Goal: Task Accomplishment & Management: Manage account settings

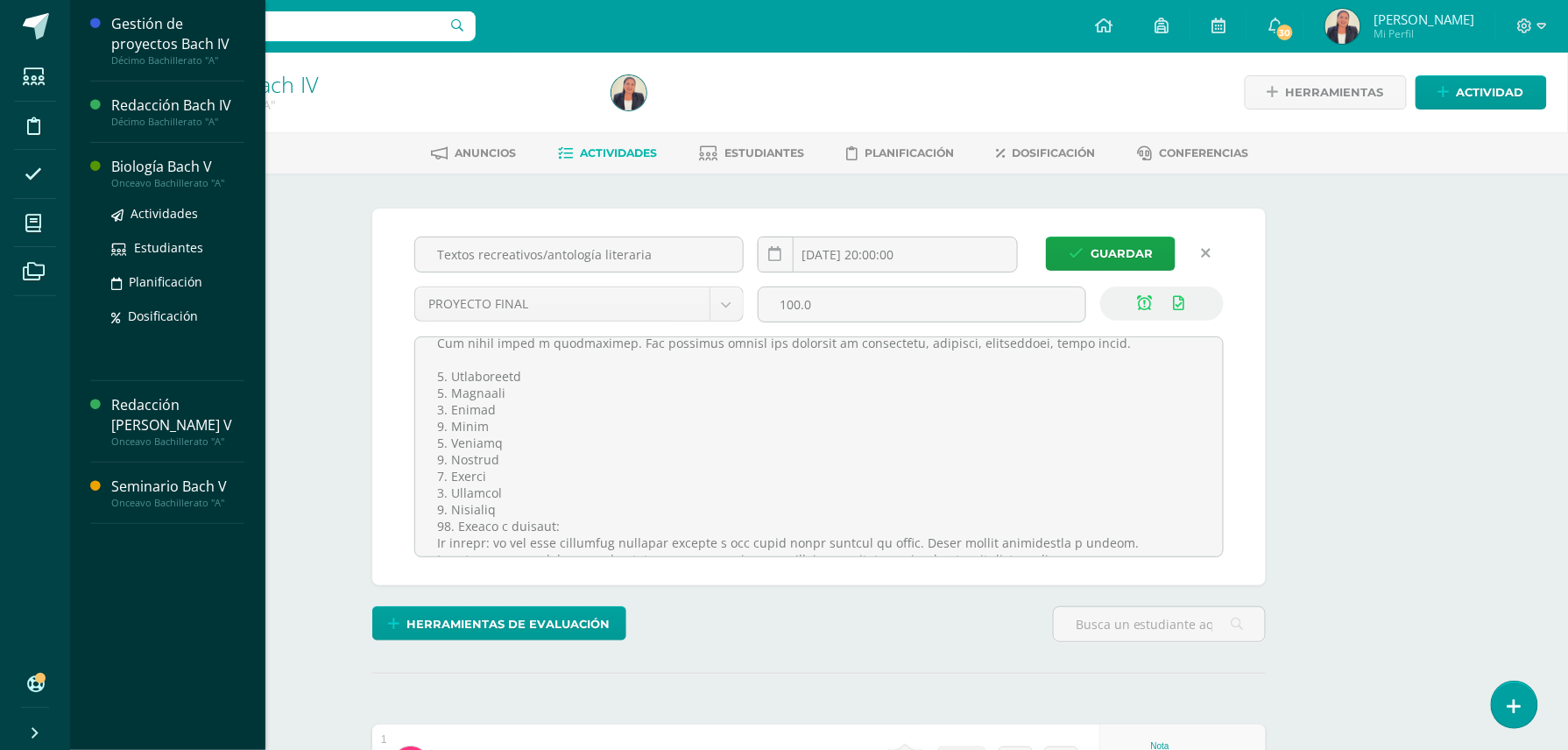
click at [190, 162] on div "Biología Bach V" at bounding box center [177, 167] width 133 height 20
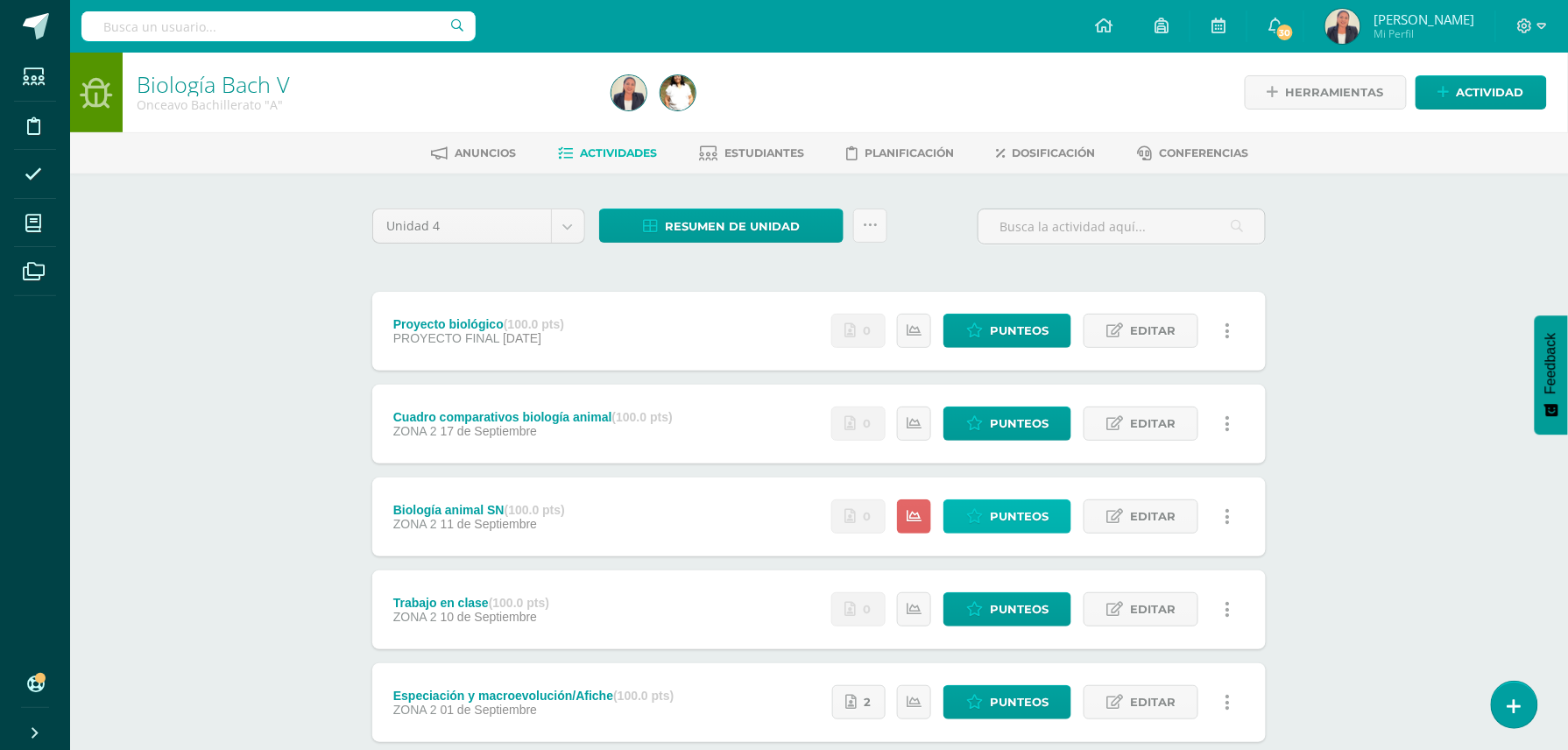
click at [989, 517] on link "Punteos" at bounding box center [1007, 516] width 128 height 34
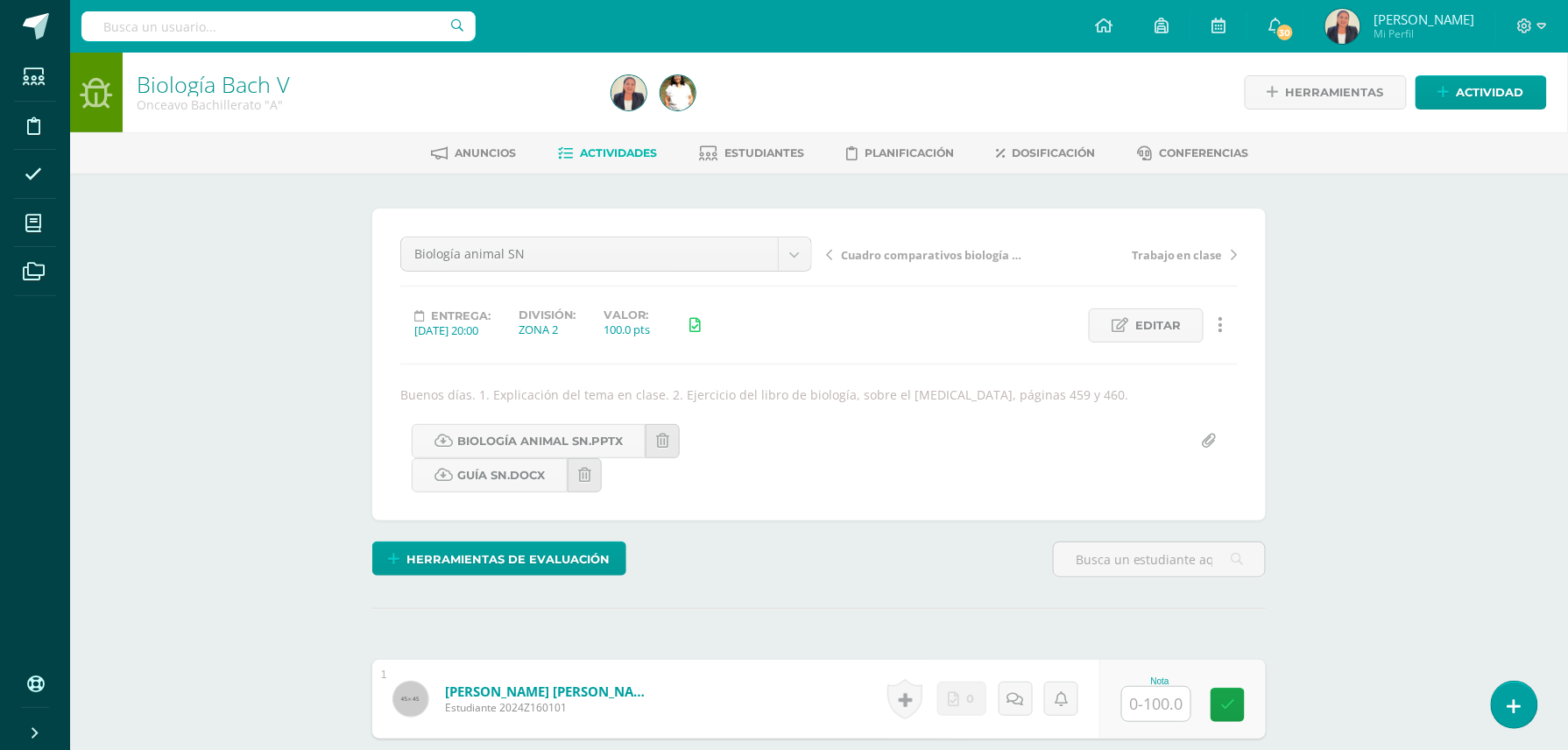
click at [832, 249] on icon at bounding box center [829, 254] width 6 height 13
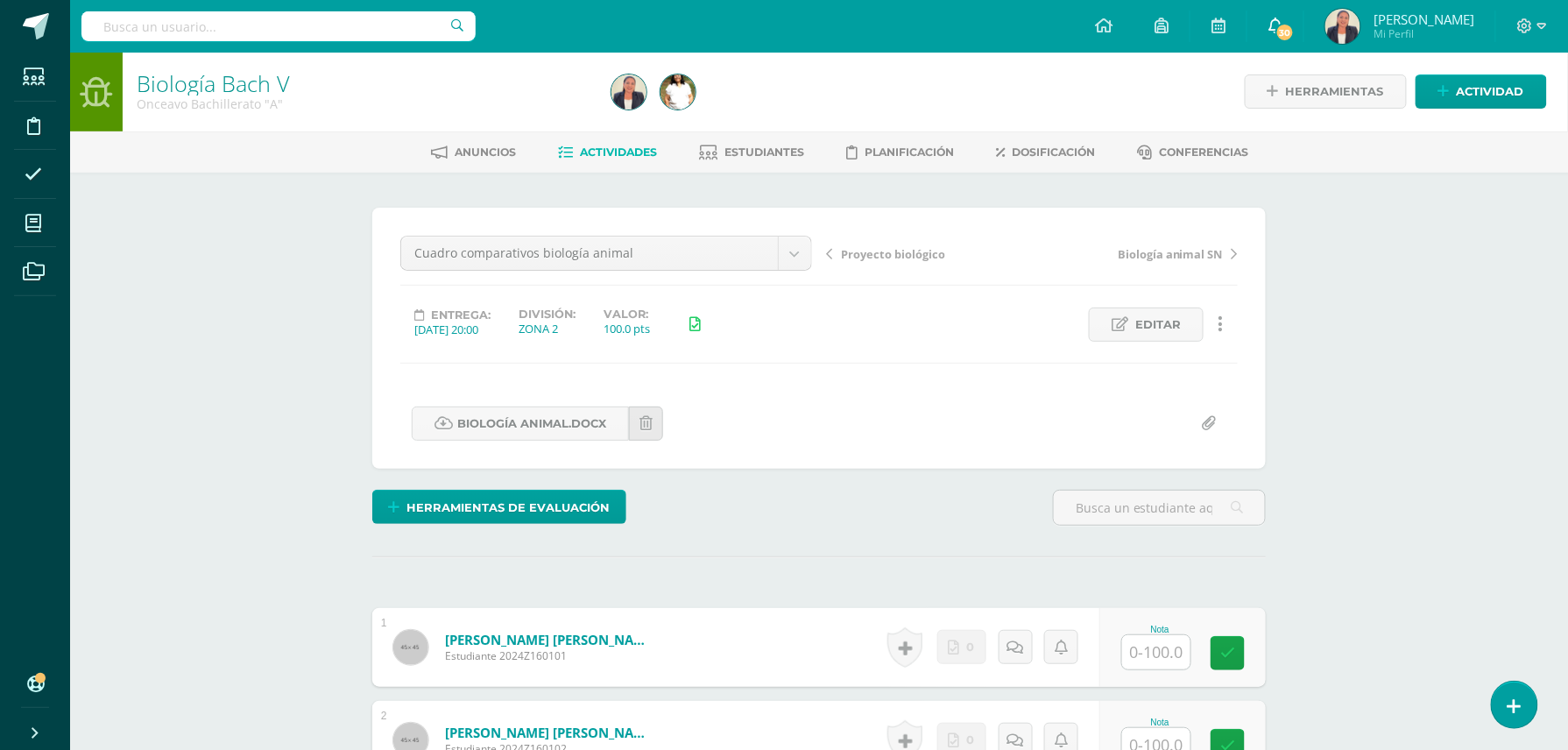
scroll to position [2, 0]
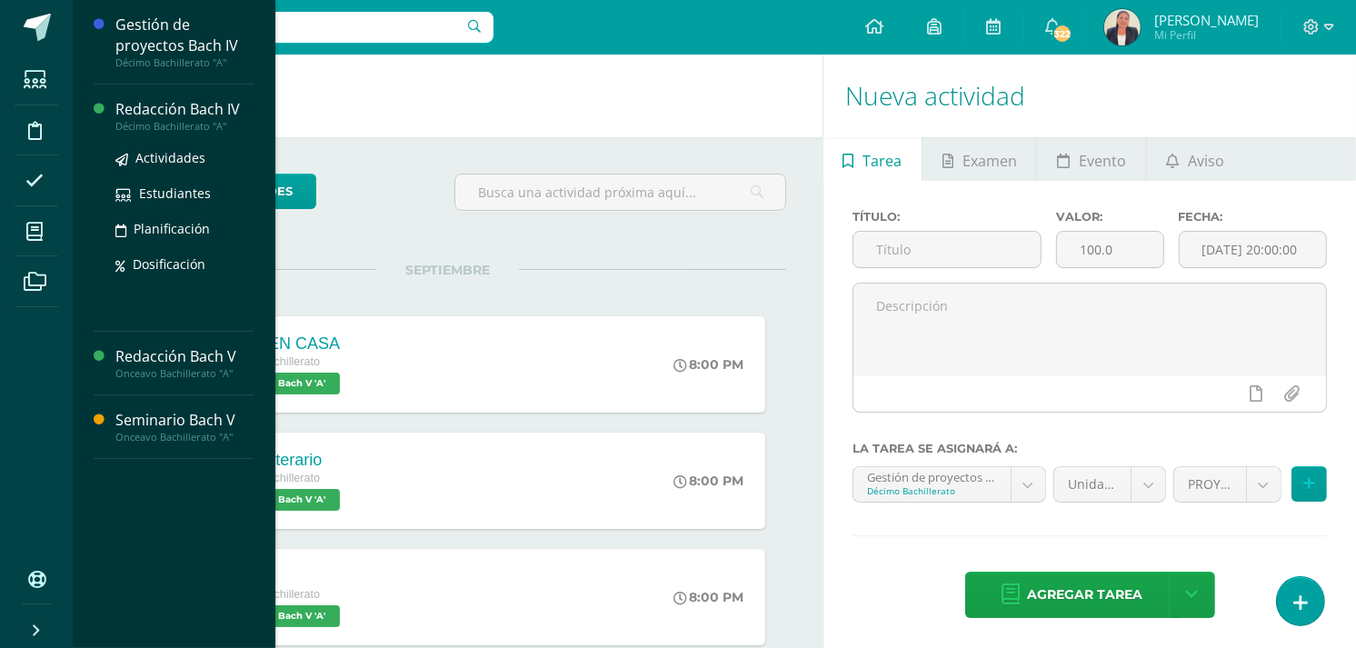
click at [194, 104] on div "Redacción Bach IV" at bounding box center [184, 109] width 138 height 21
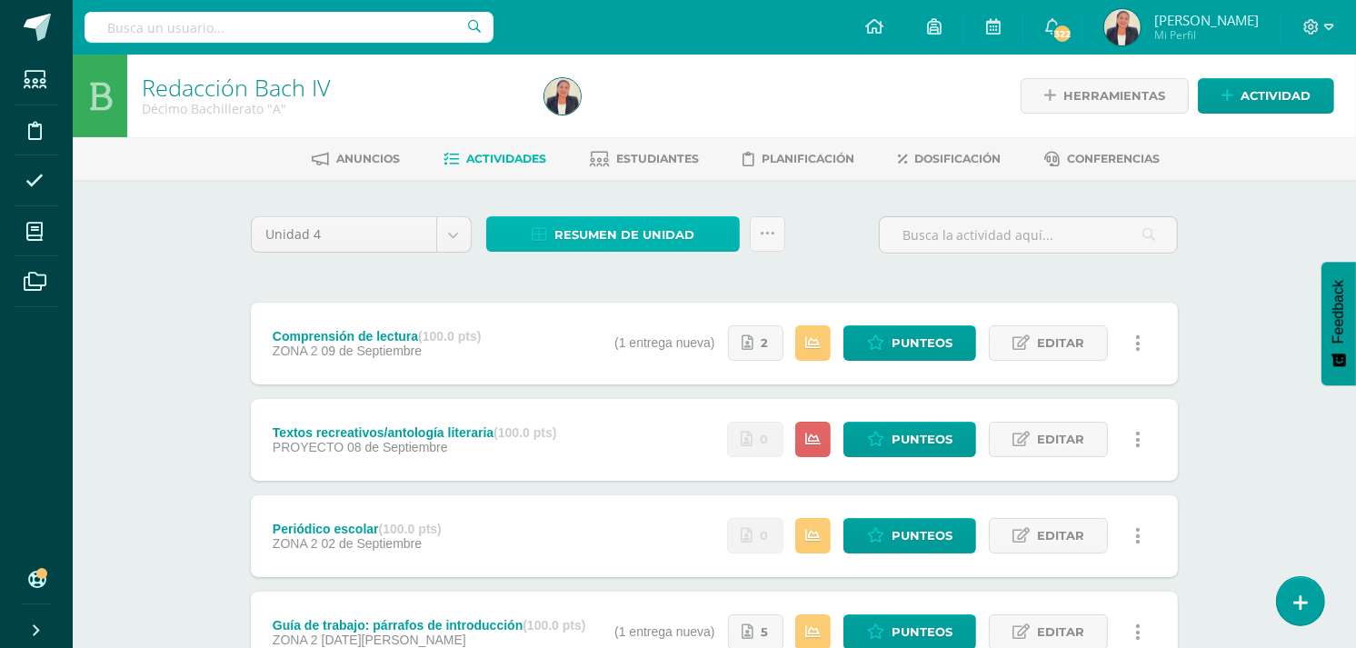
click at [628, 231] on span "Resumen de unidad" at bounding box center [625, 235] width 140 height 34
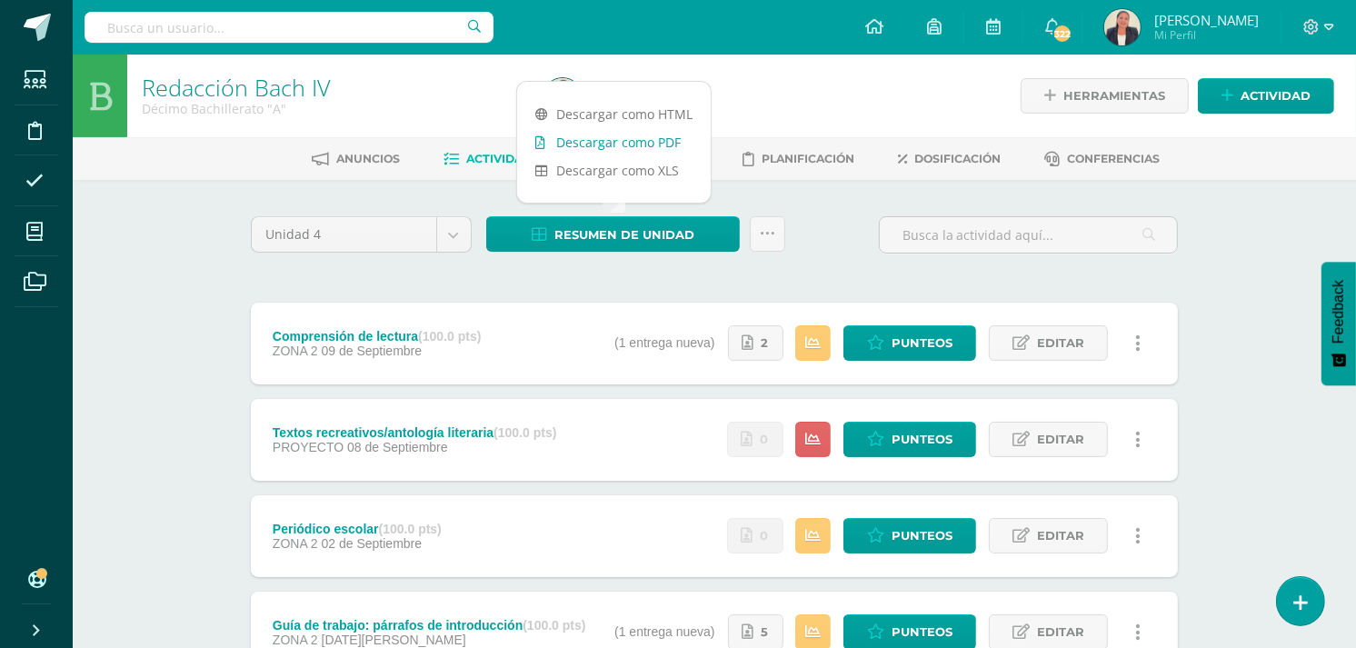
click at [624, 136] on link "Descargar como PDF" at bounding box center [614, 142] width 194 height 28
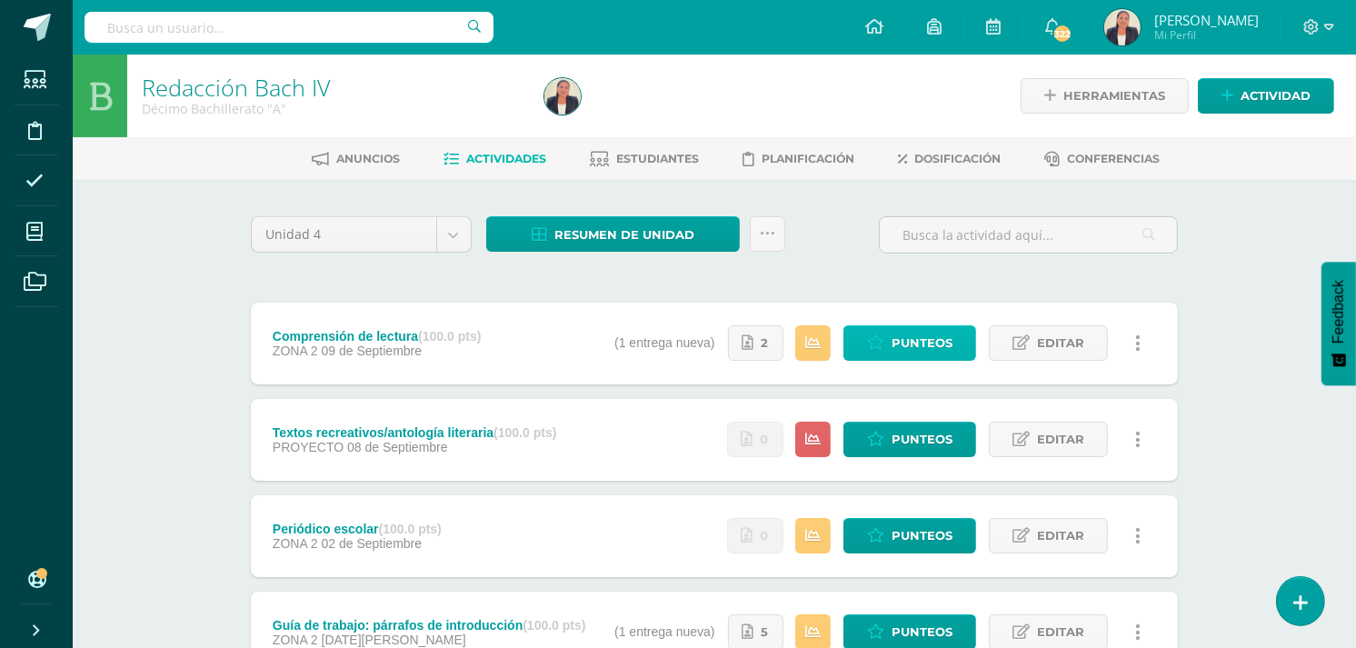
click at [914, 339] on span "Punteos" at bounding box center [922, 343] width 61 height 34
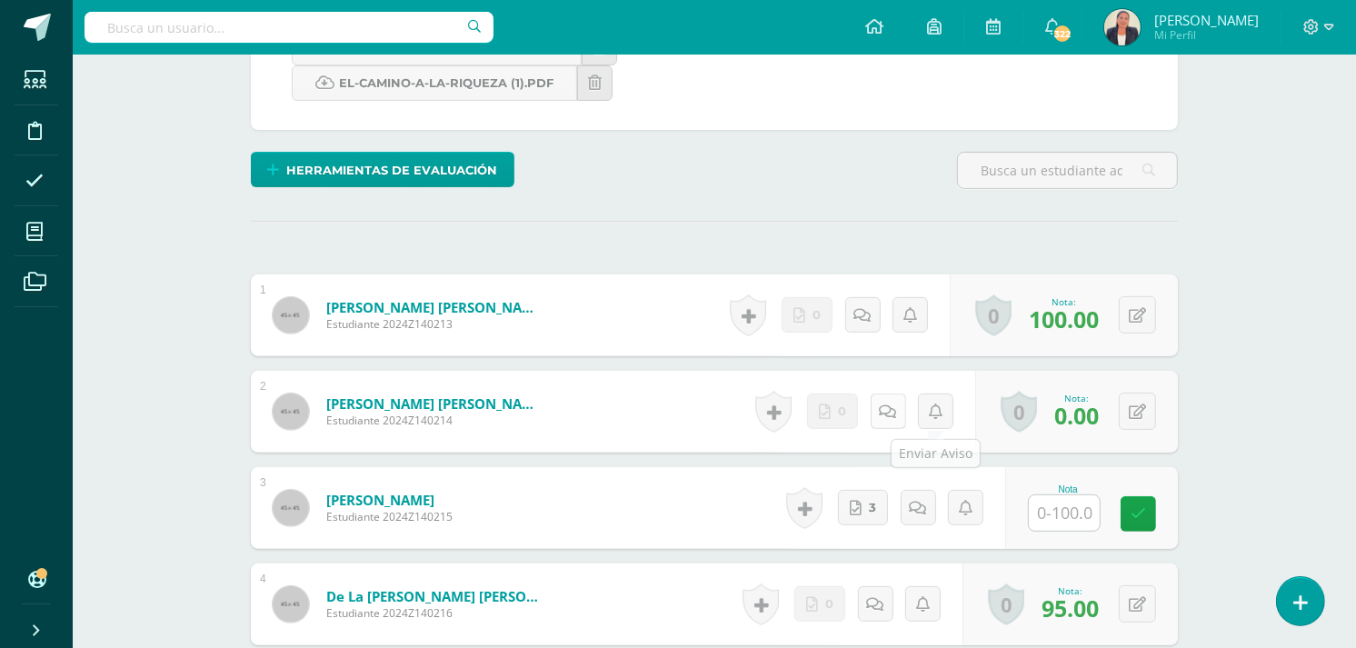
scroll to position [497, 0]
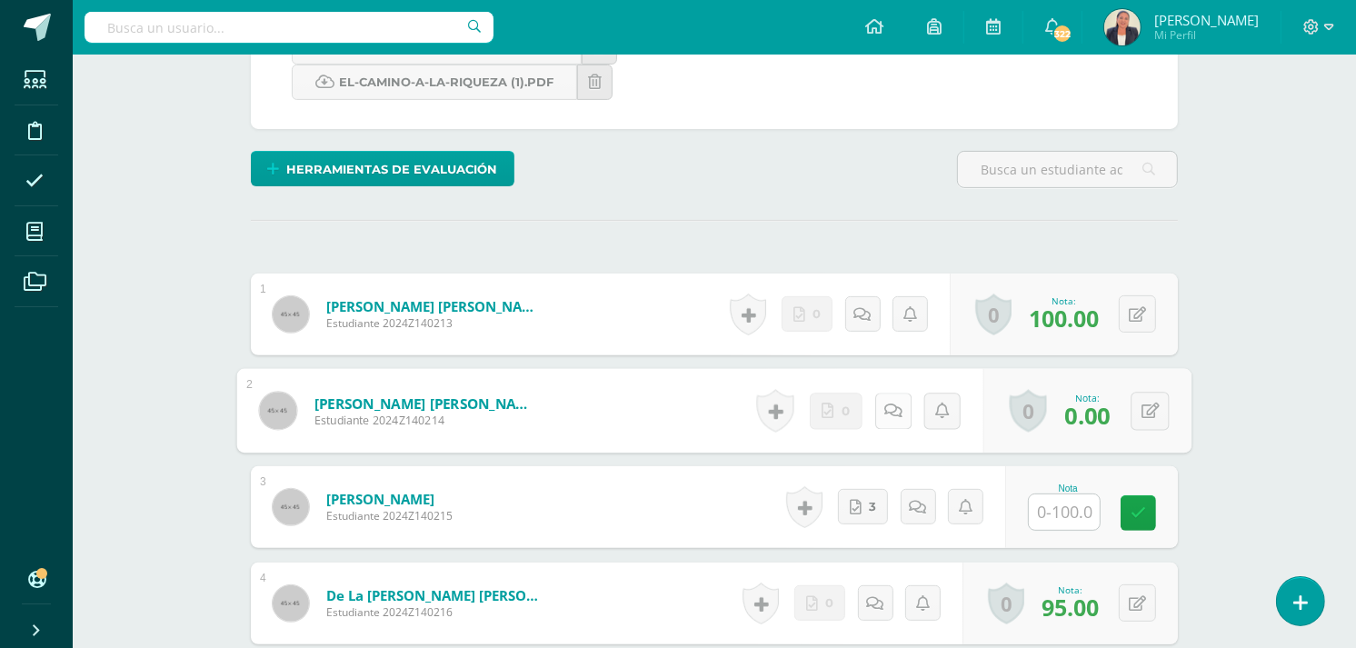
click at [887, 407] on icon at bounding box center [894, 410] width 18 height 15
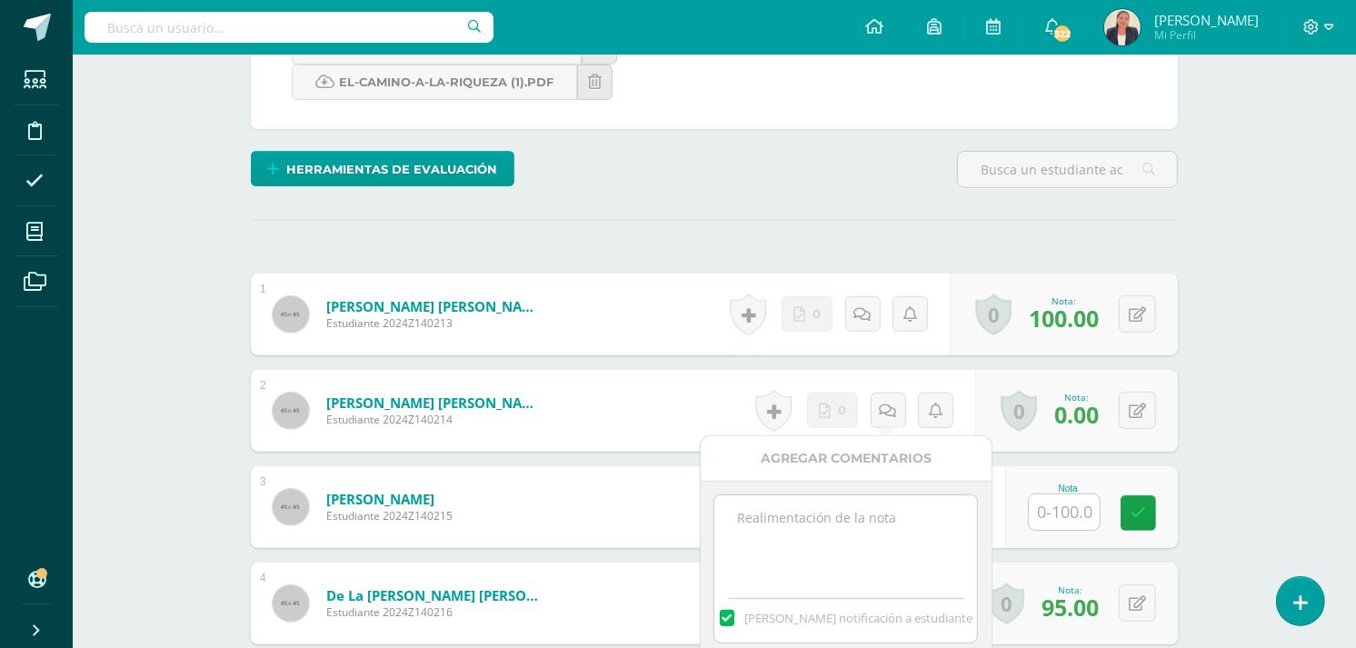
scroll to position [498, 0]
click at [864, 519] on textarea at bounding box center [846, 540] width 263 height 91
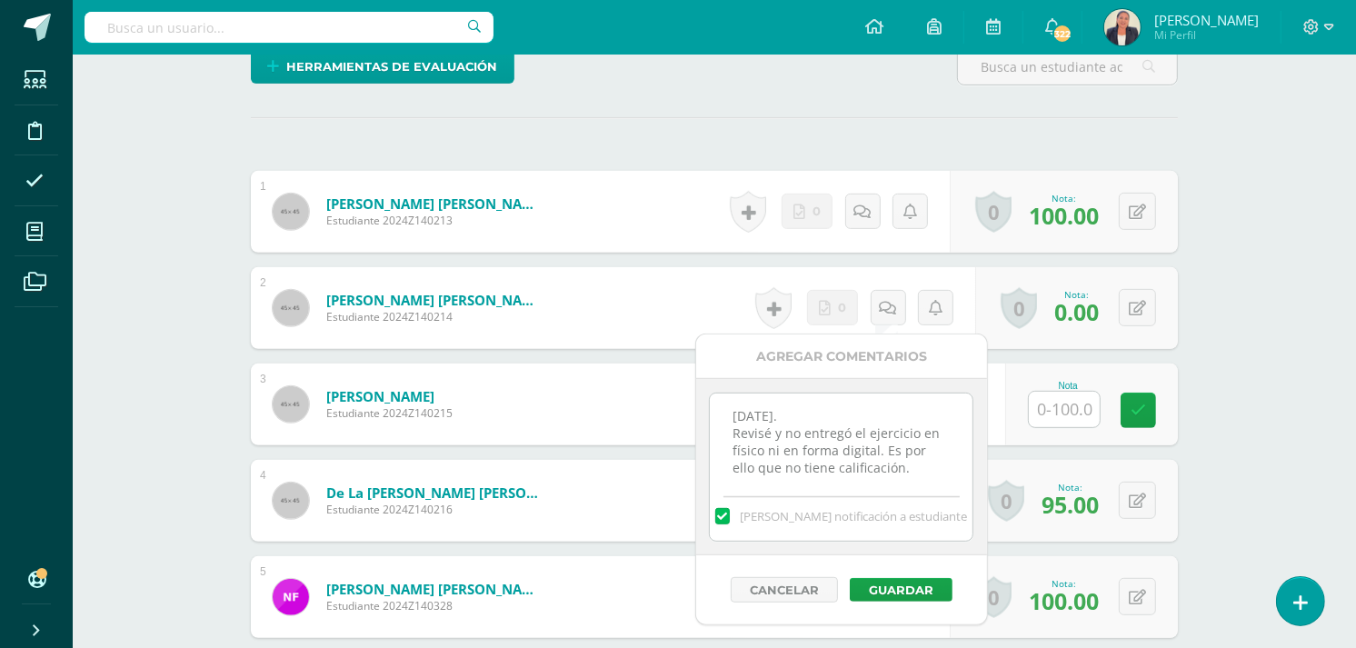
scroll to position [5, 0]
drag, startPoint x: 731, startPoint y: 414, endPoint x: 907, endPoint y: 451, distance: 180.3
click at [923, 475] on textarea "12 de septiembre. Revisé y no entregó el ejercicio en físico ni en forma digita…" at bounding box center [841, 439] width 263 height 91
type textarea "12 de septiembre. Revisé y no entregó el ejercicio en físico ni en forma digita…"
click at [898, 589] on button "Guardar" at bounding box center [901, 590] width 103 height 24
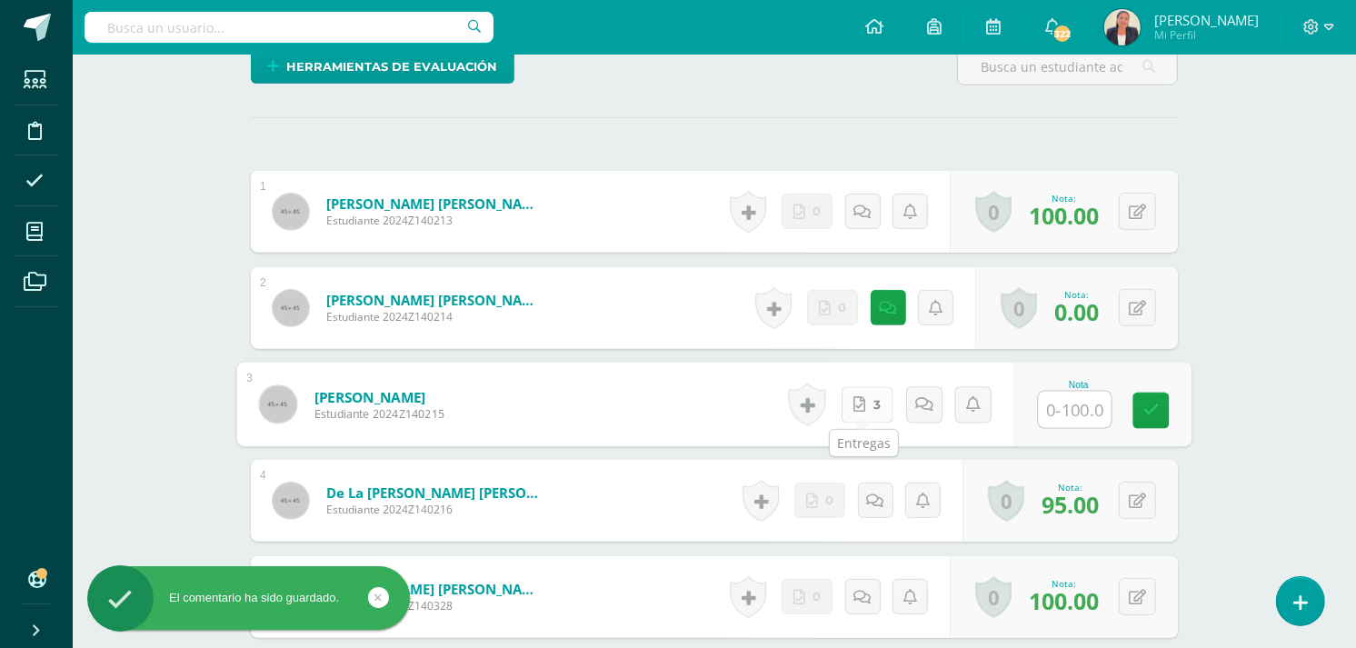
click at [857, 405] on icon at bounding box center [860, 403] width 12 height 15
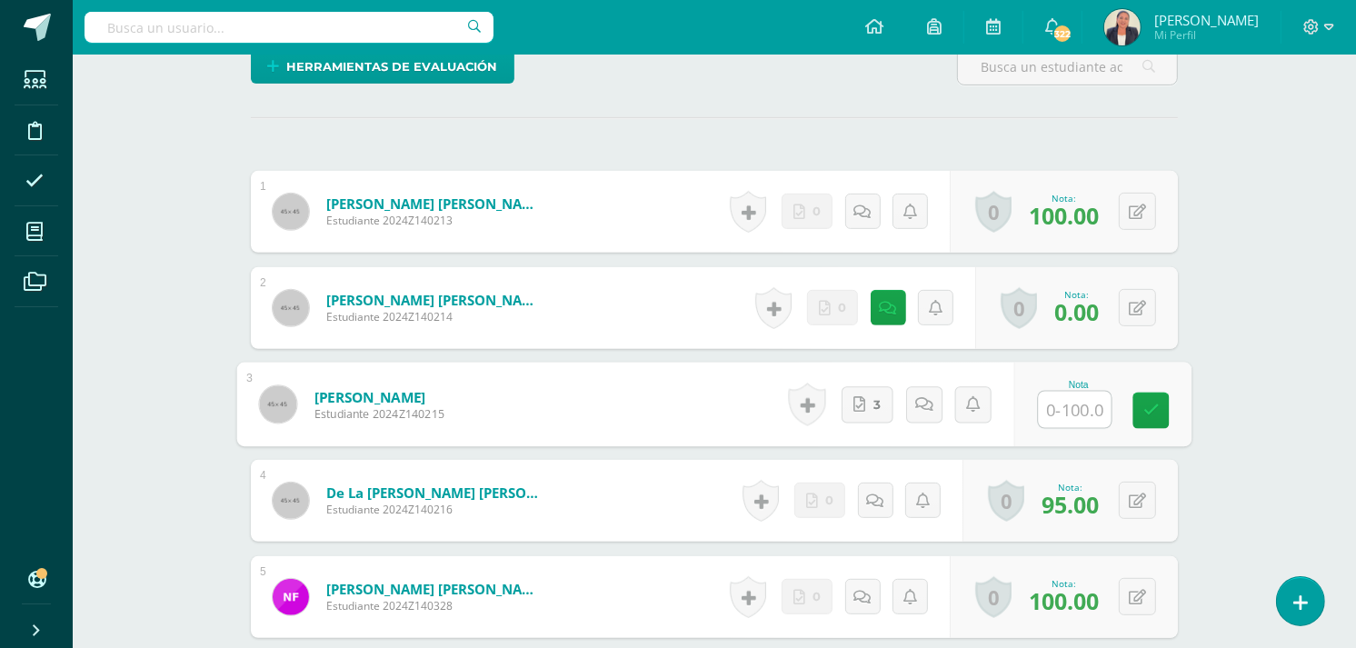
click at [1067, 411] on input "text" at bounding box center [1075, 410] width 73 height 36
type input "100"
click at [930, 402] on icon at bounding box center [924, 403] width 18 height 15
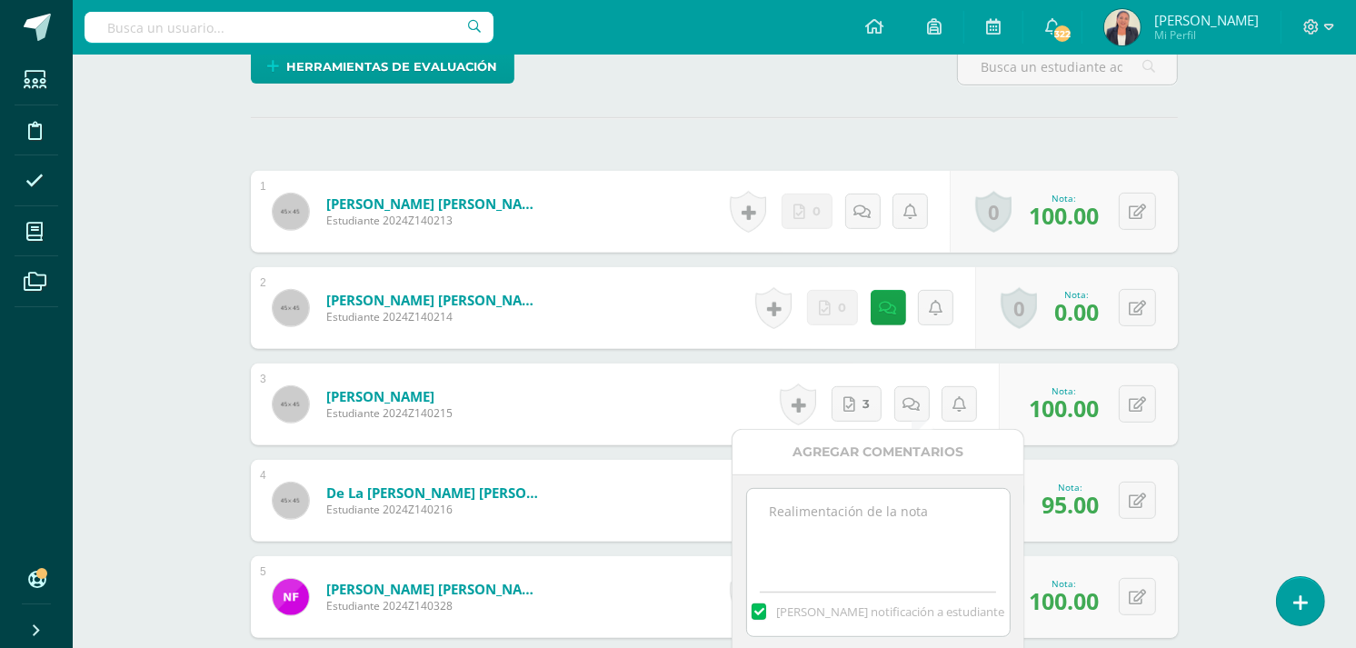
click at [924, 505] on textarea at bounding box center [878, 534] width 263 height 91
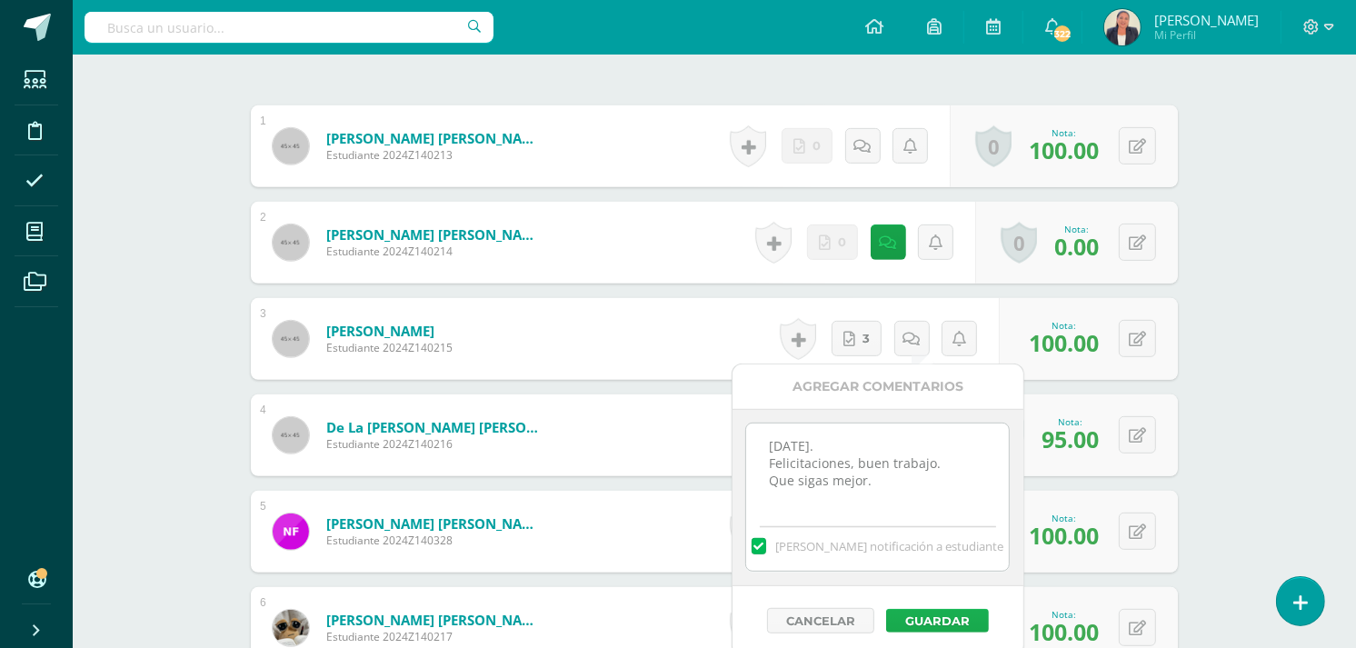
scroll to position [701, 0]
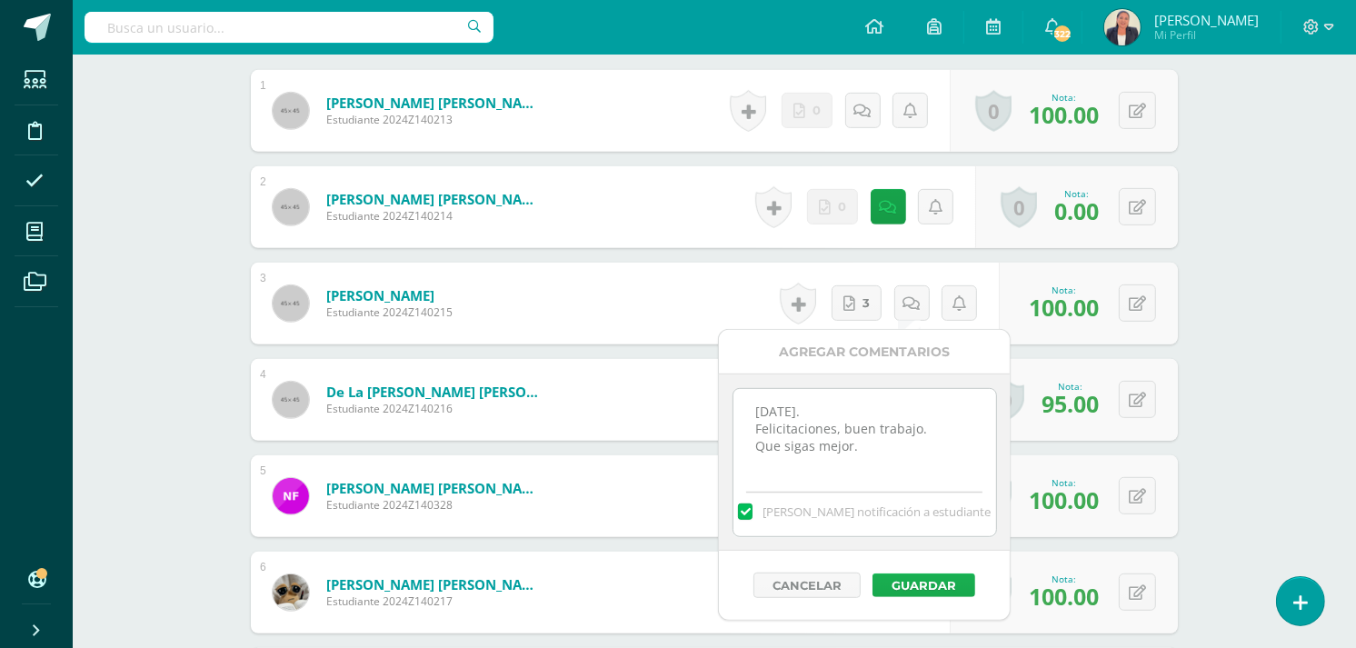
type textarea "12 de septiembre. Felicitaciones, buen trabajo. Que sigas mejor."
click at [939, 584] on button "Guardar" at bounding box center [924, 586] width 103 height 24
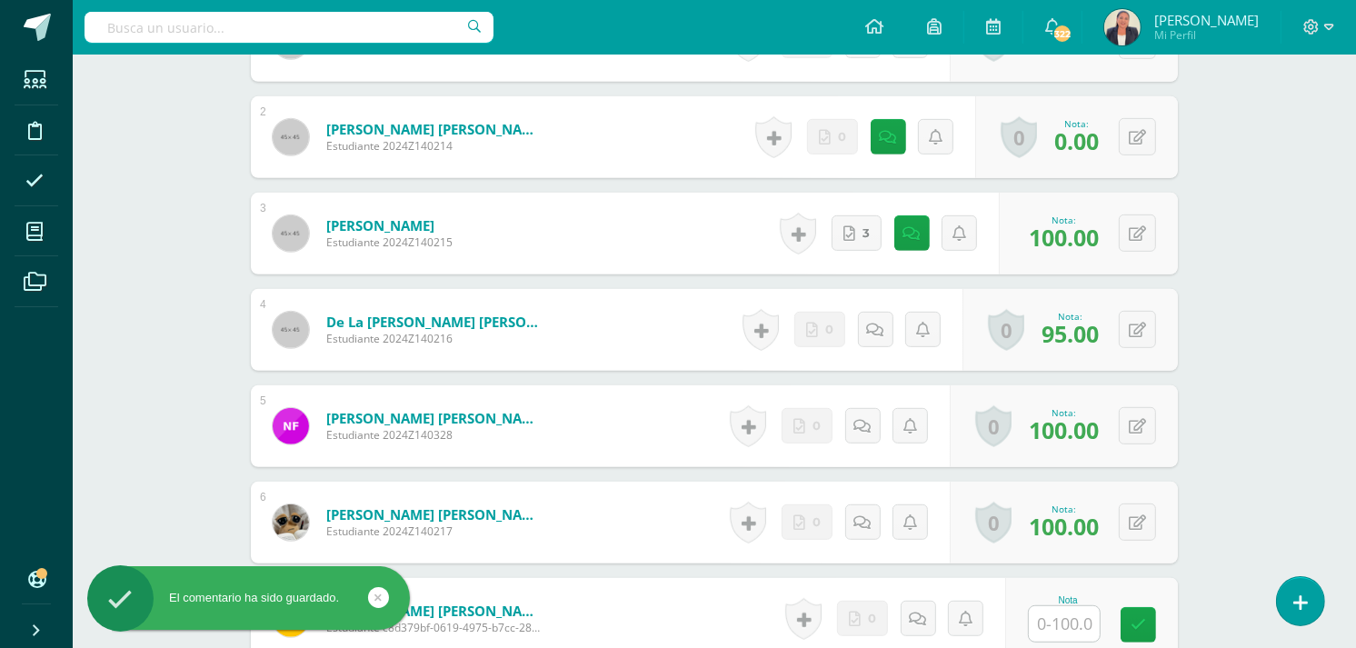
scroll to position [903, 0]
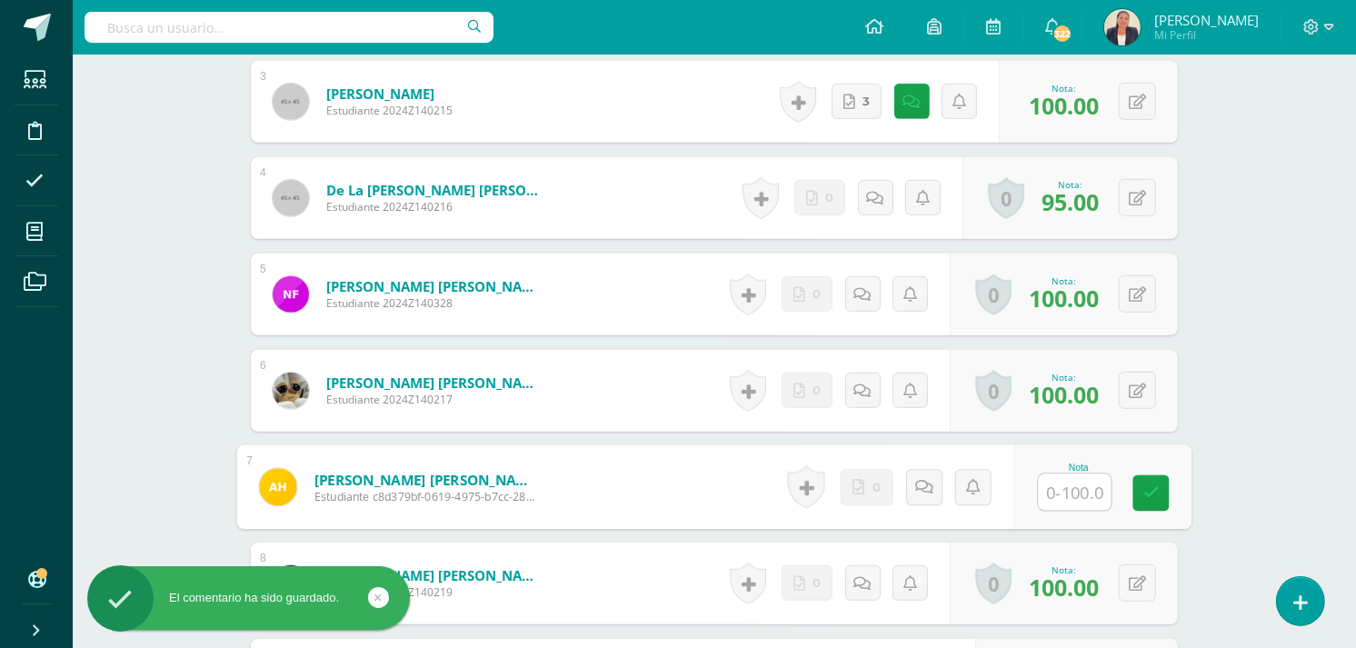
click at [1070, 489] on input "text" at bounding box center [1075, 493] width 73 height 36
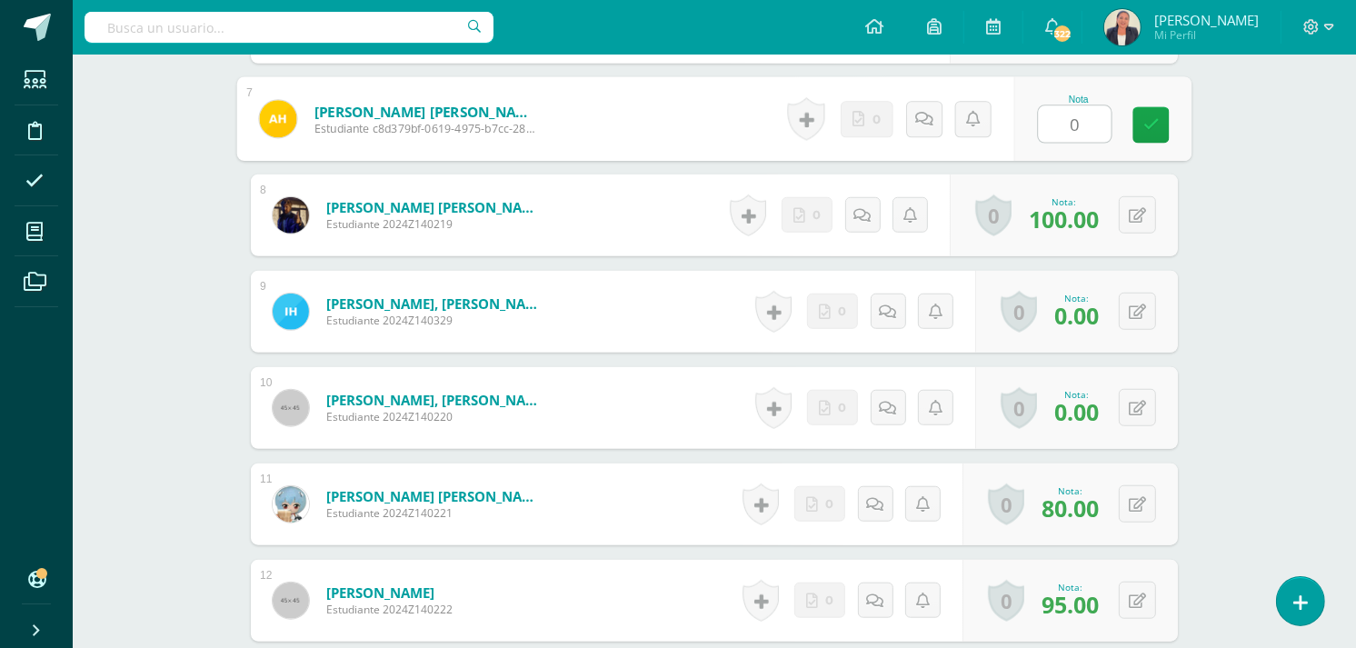
scroll to position [1306, 0]
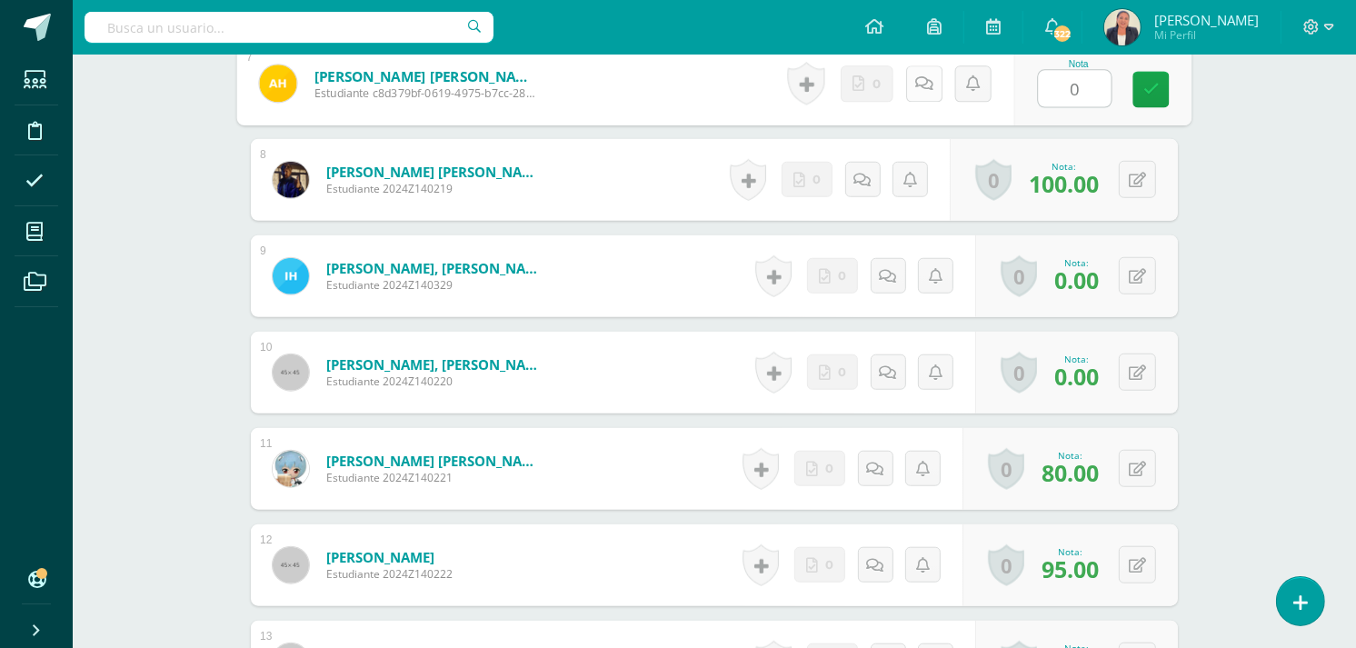
type input "0"
click at [921, 85] on icon at bounding box center [924, 82] width 18 height 15
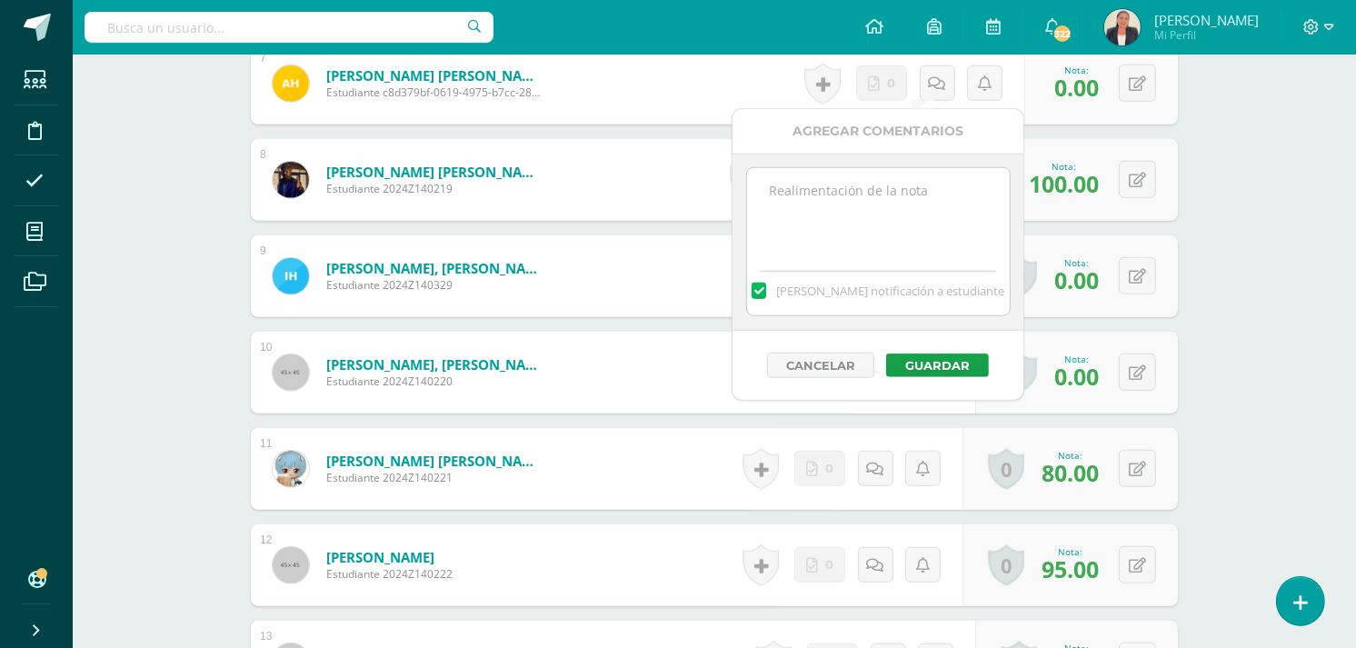
paste textarea "12 de septiembre. Revisé y no entregó el ejercicio en físico ni en forma digita…"
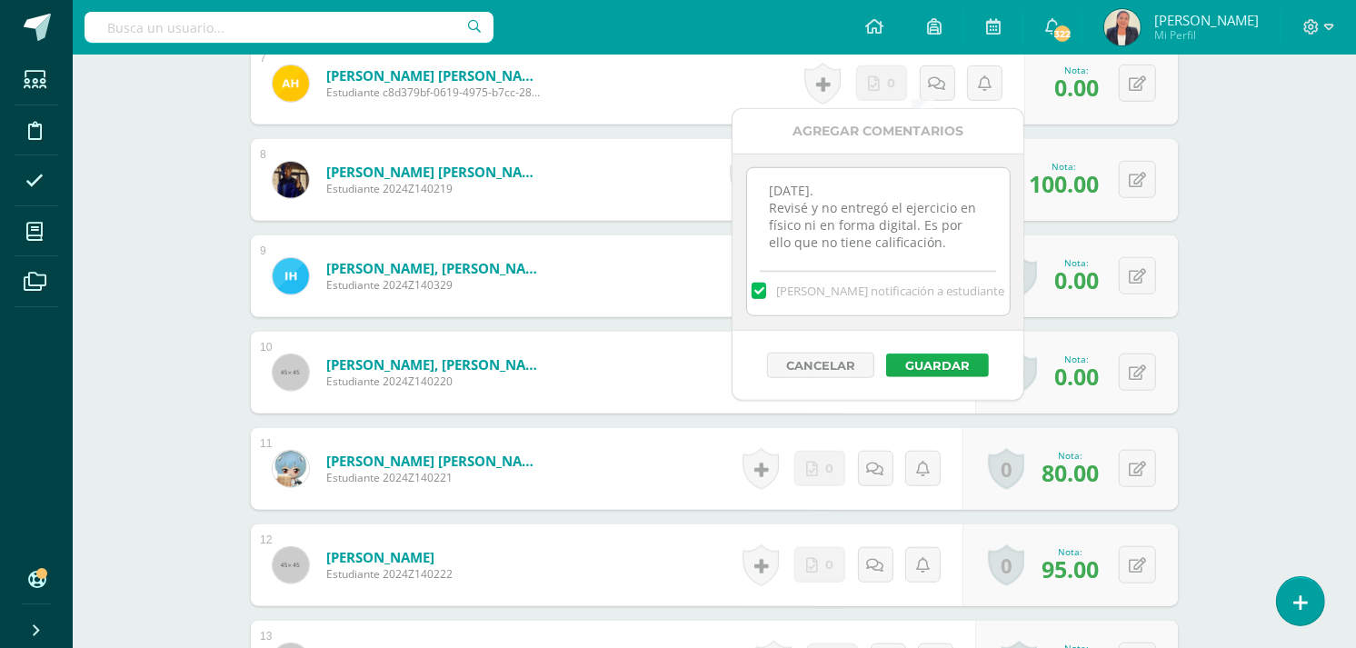
type textarea "12 de septiembre. Revisé y no entregó el ejercicio en físico ni en forma digita…"
click at [933, 362] on button "Guardar" at bounding box center [937, 366] width 103 height 24
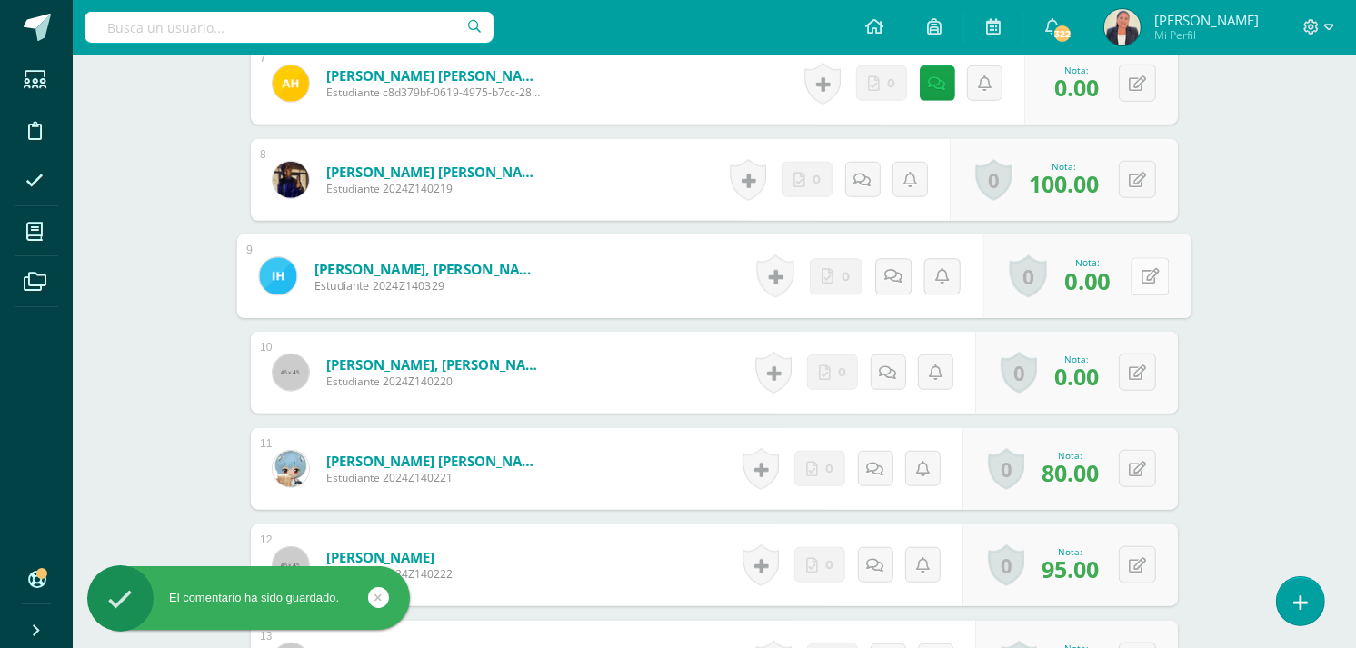
click at [1136, 276] on button at bounding box center [1150, 276] width 38 height 38
type input "100"
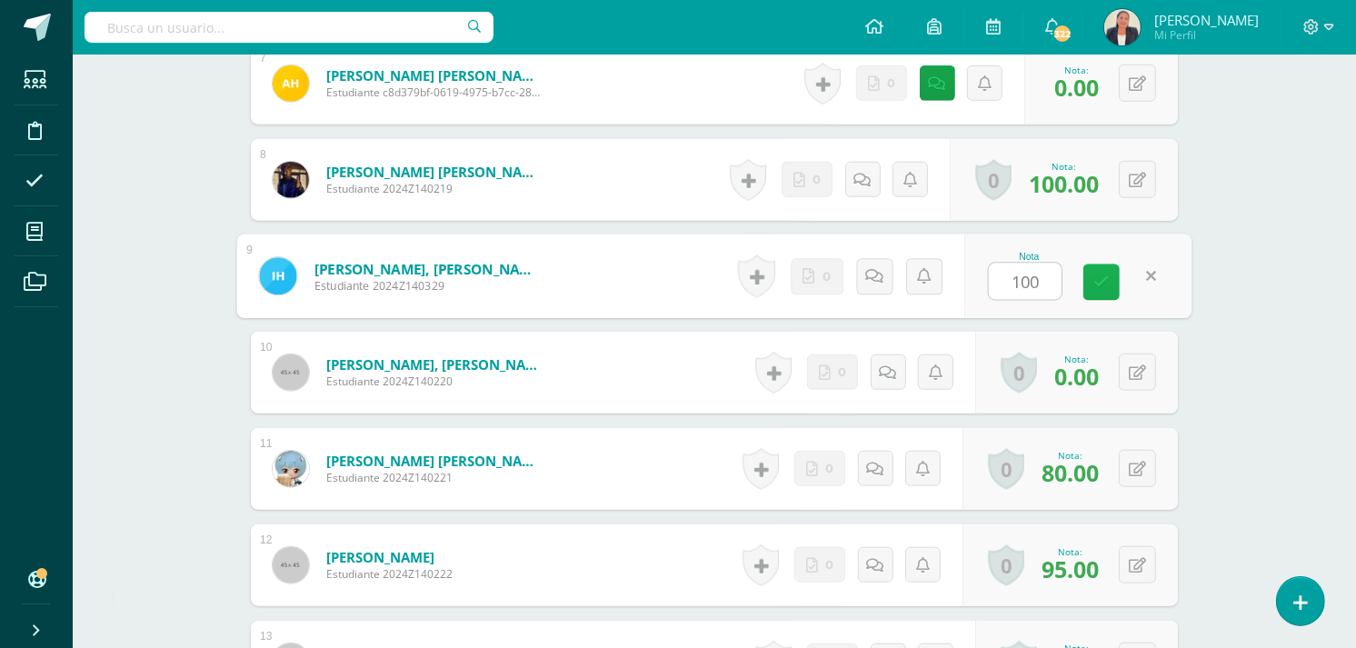
click at [1106, 278] on icon at bounding box center [1102, 282] width 16 height 15
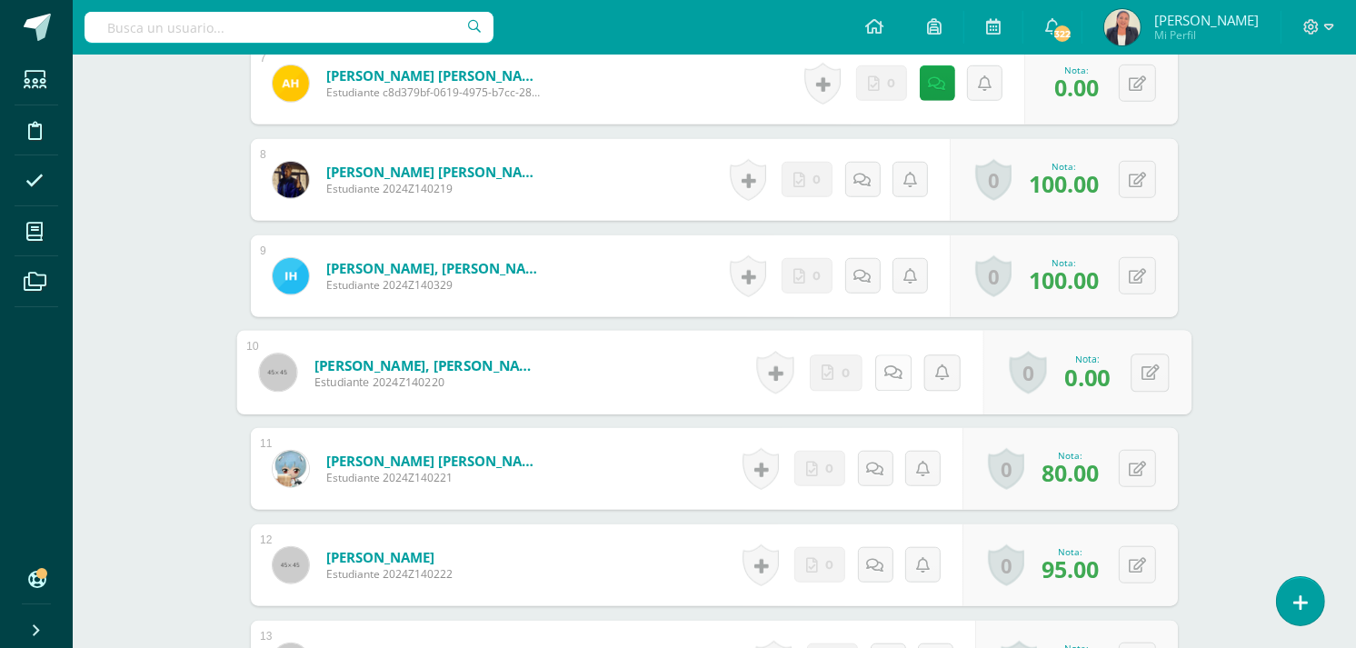
click at [885, 376] on icon at bounding box center [894, 372] width 18 height 15
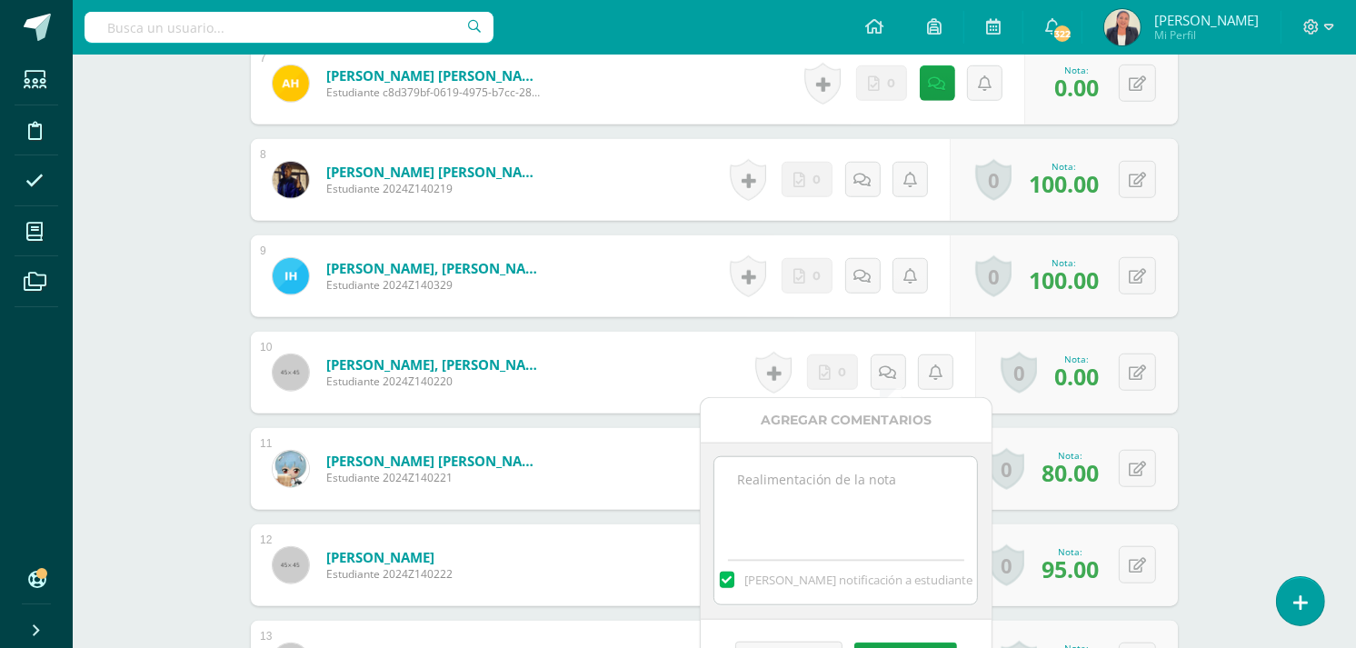
paste textarea "12 de septiembre. Revisé y no entregó el ejercicio en físico ni en forma digita…"
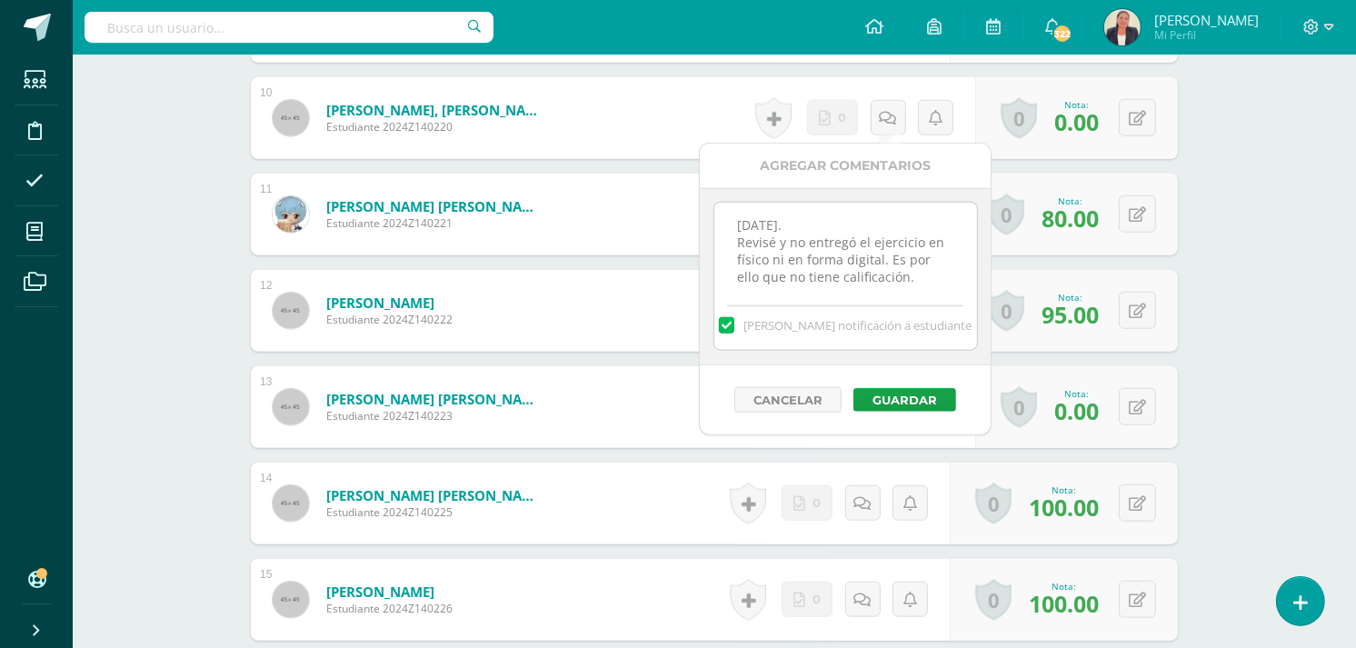
scroll to position [1610, 0]
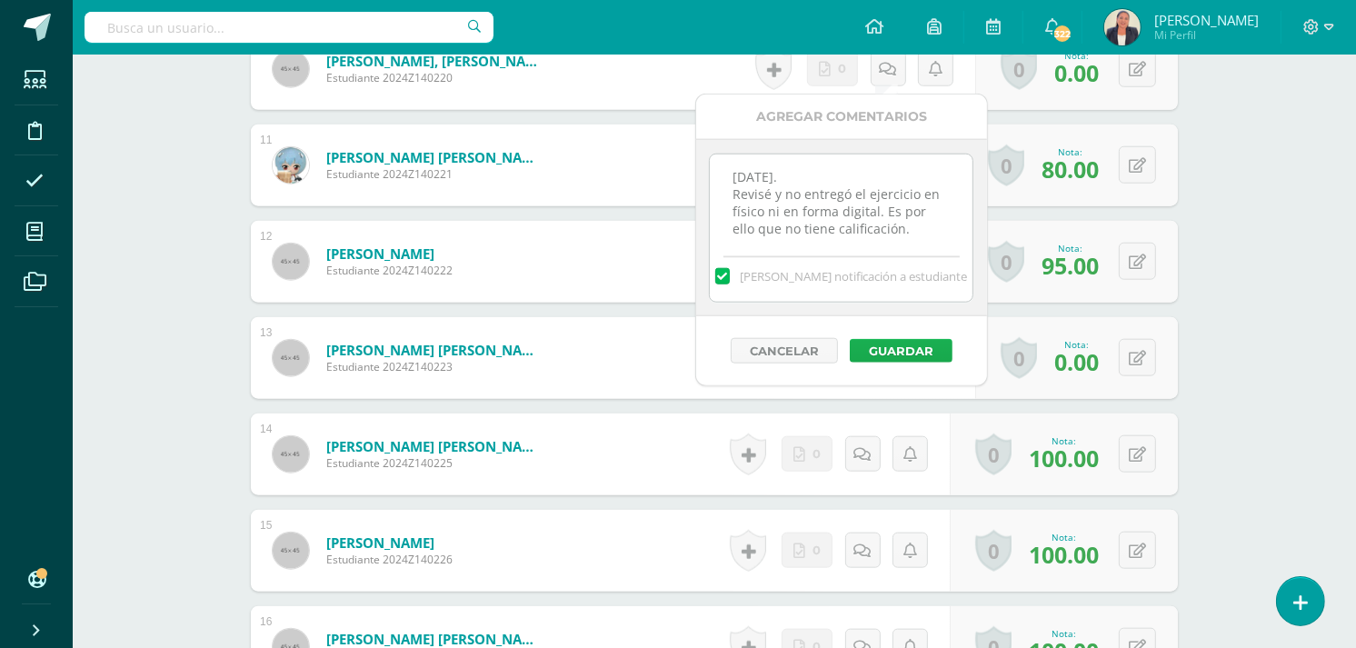
type textarea "12 de septiembre. Revisé y no entregó el ejercicio en físico ni en forma digita…"
click at [911, 347] on button "Guardar" at bounding box center [901, 351] width 103 height 24
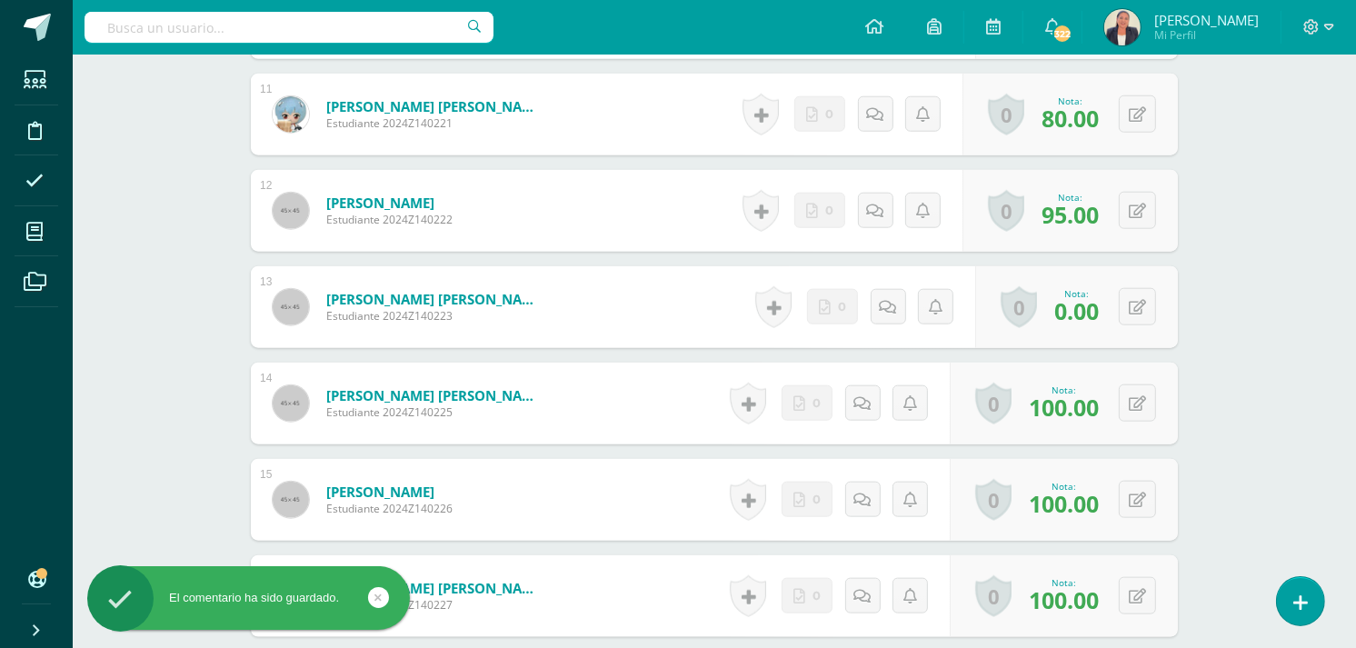
scroll to position [1711, 0]
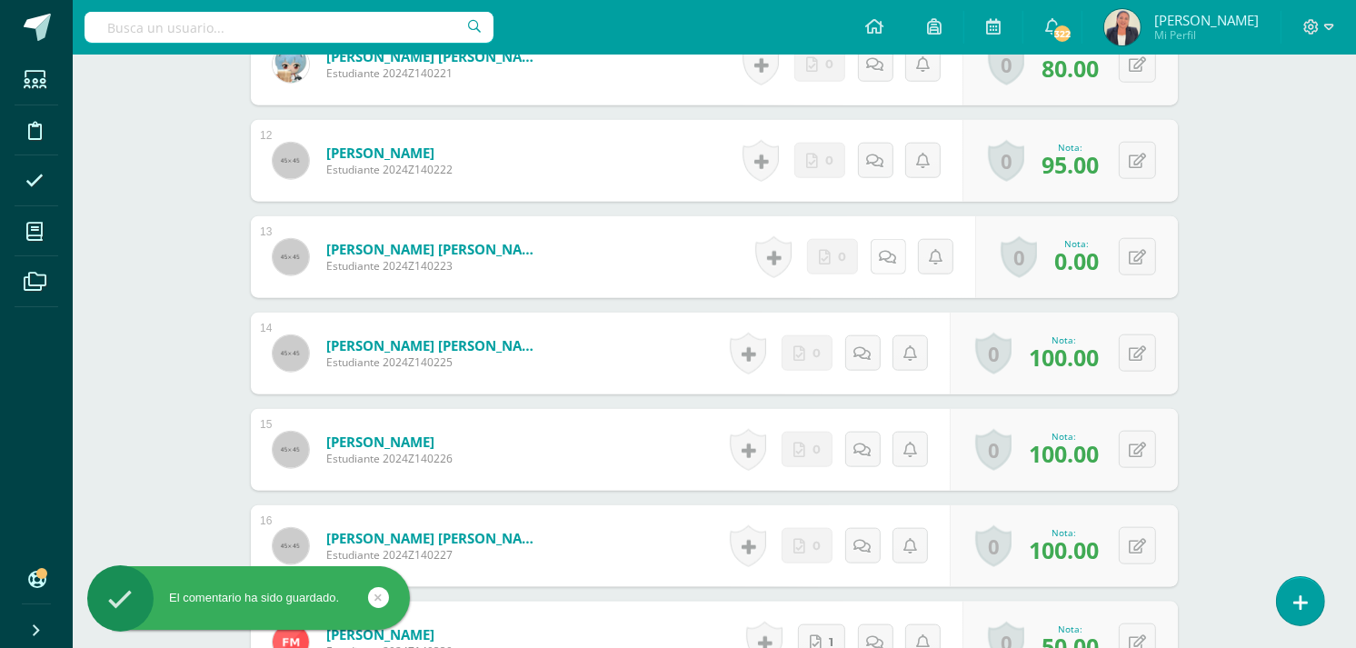
click at [893, 260] on icon at bounding box center [888, 257] width 17 height 15
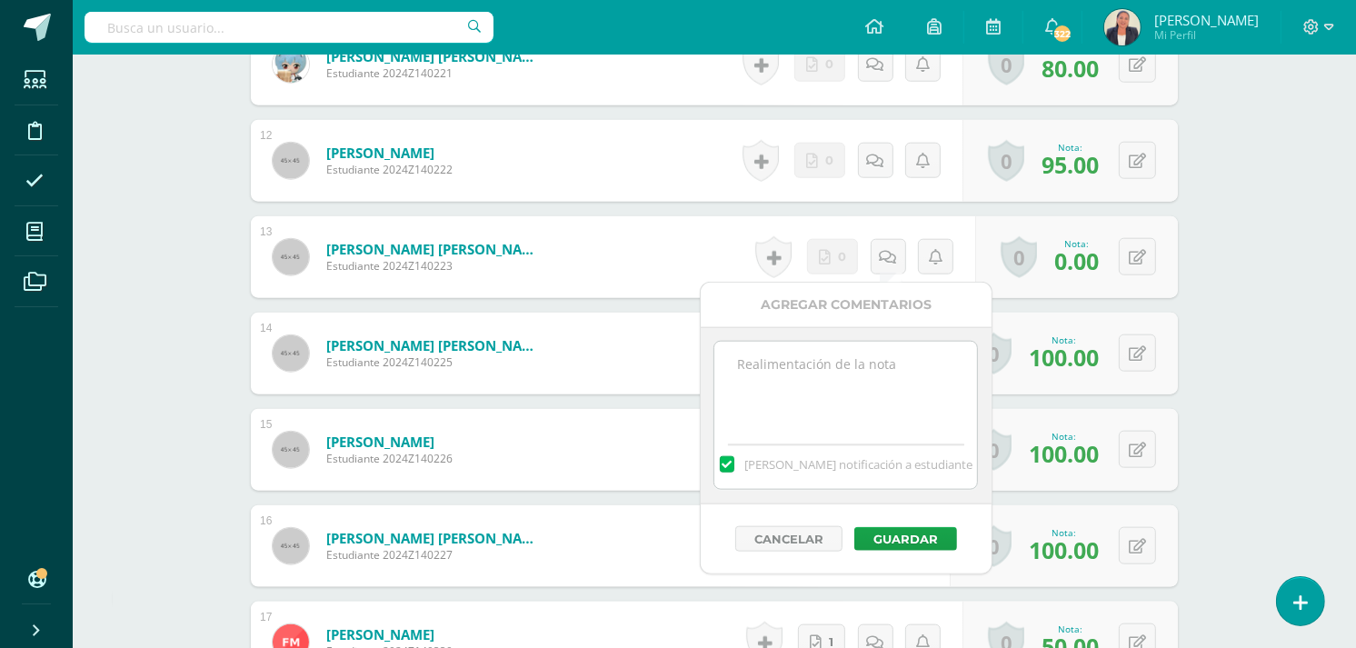
paste textarea "12 de septiembre. Revisé y no entregó el ejercicio en físico ni en forma digita…"
type textarea "12 de septiembre. Revisé y no entregó el ejercicio en físico ni en forma digita…"
click at [932, 537] on button "Guardar" at bounding box center [906, 539] width 103 height 24
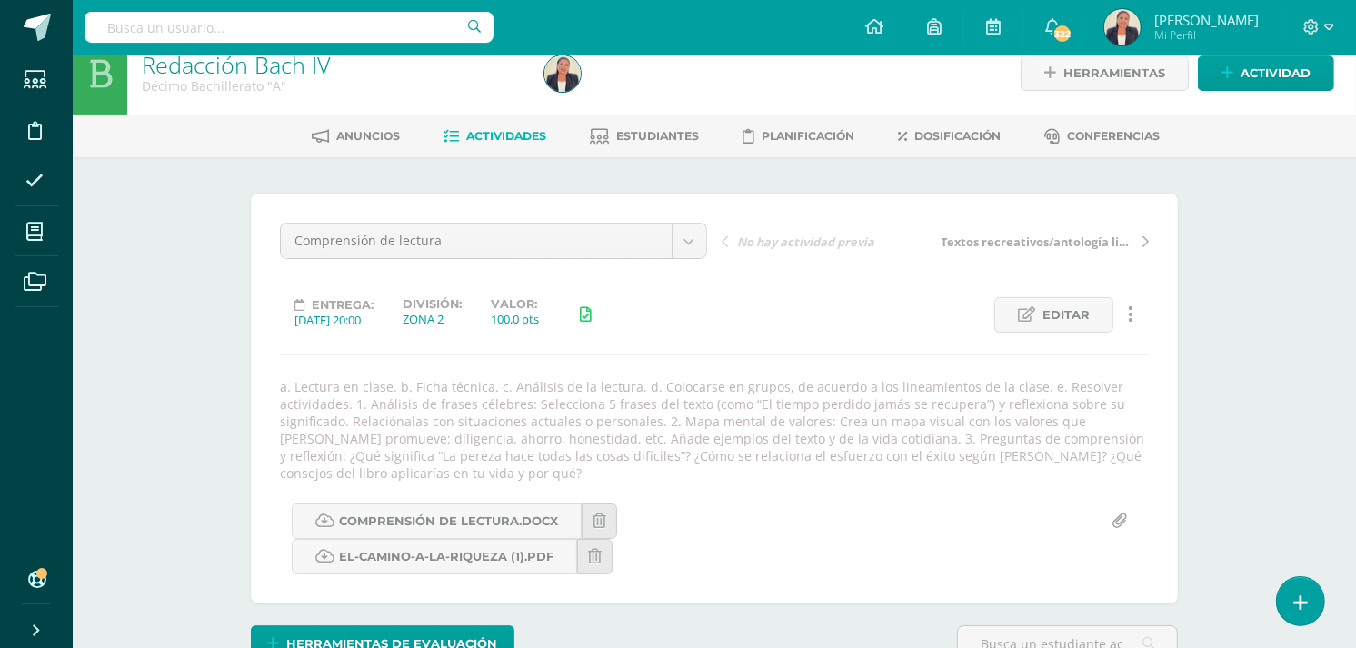
scroll to position [0, 0]
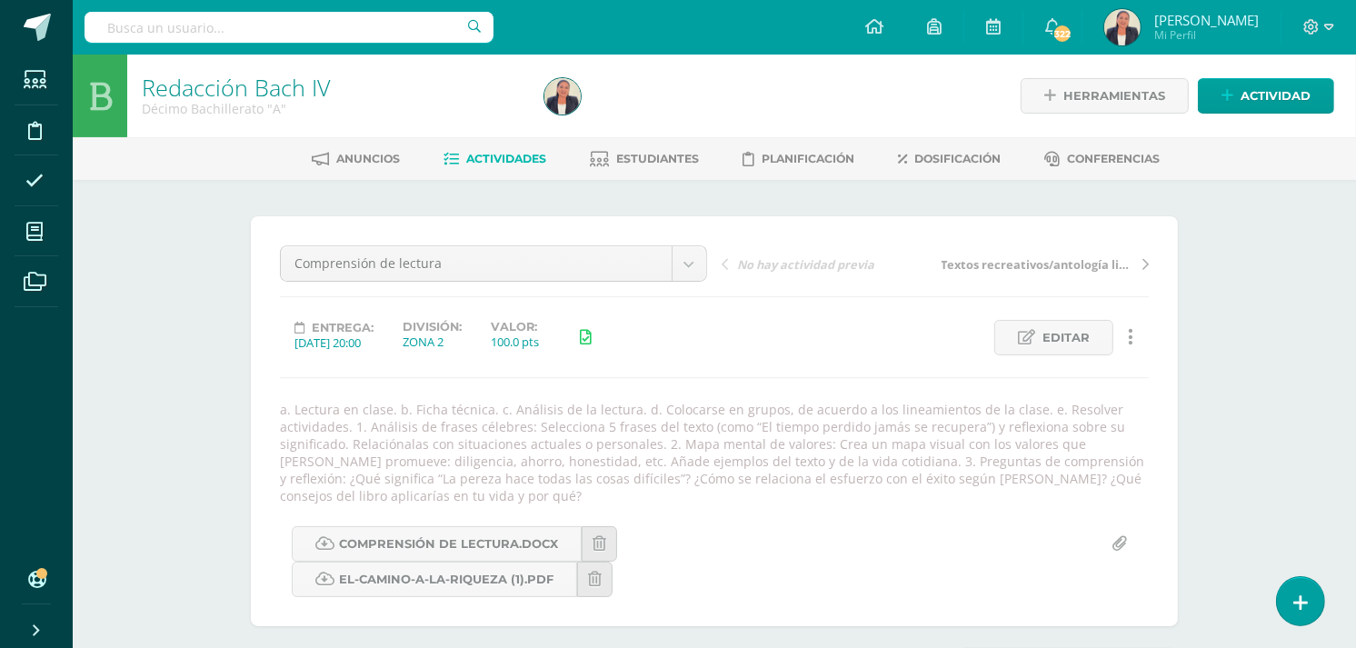
click at [534, 161] on span "Actividades" at bounding box center [507, 159] width 80 height 14
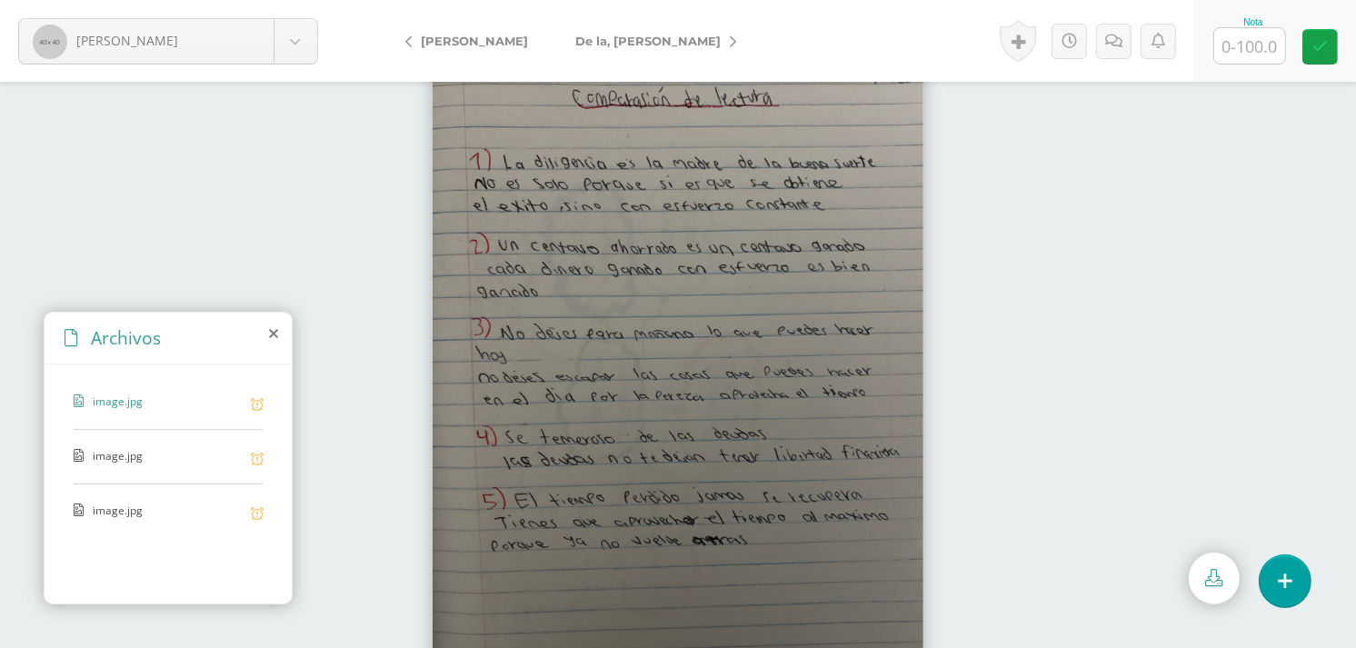
click at [105, 456] on span "image.jpg" at bounding box center [167, 456] width 149 height 17
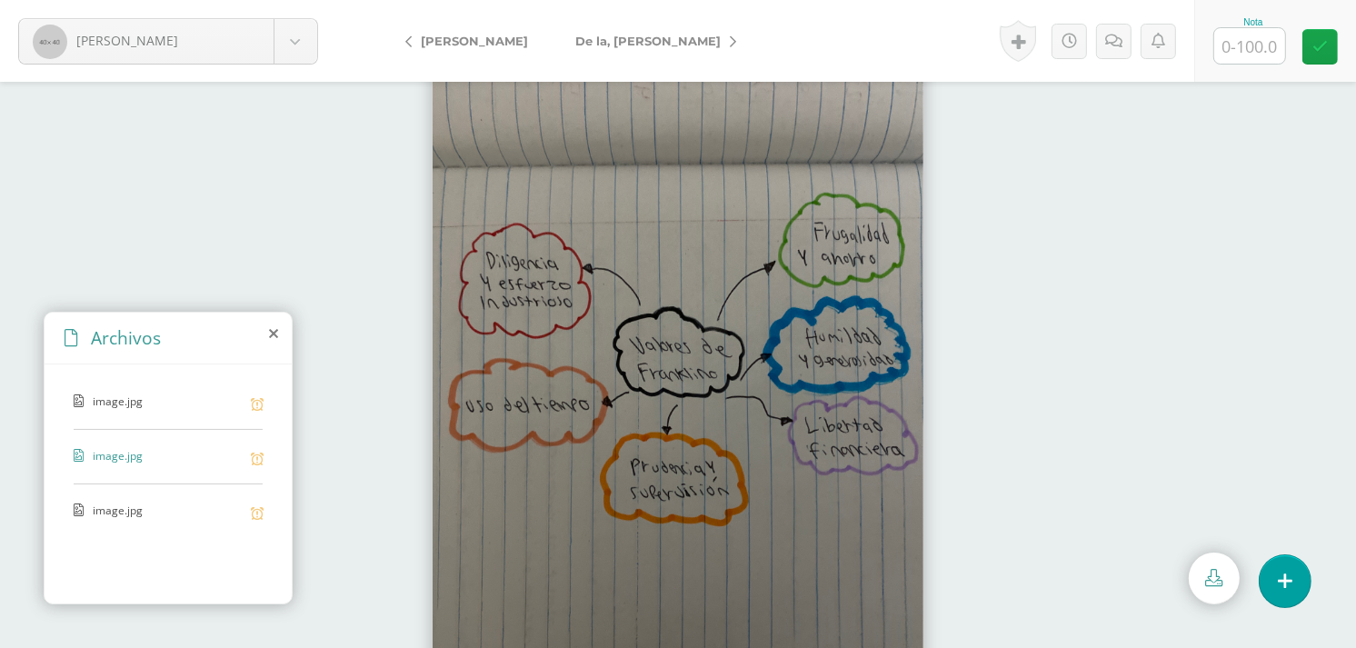
click at [131, 512] on span "image.jpg" at bounding box center [167, 511] width 149 height 17
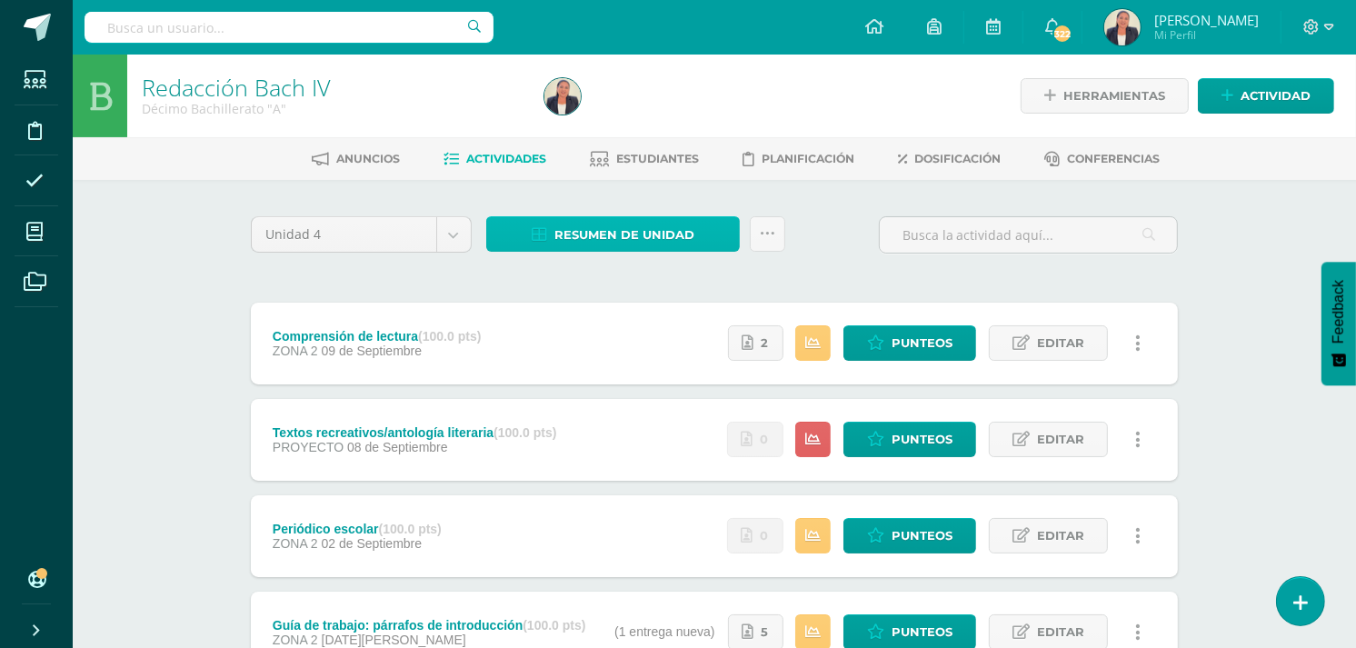
click at [647, 234] on span "Resumen de unidad" at bounding box center [625, 235] width 140 height 34
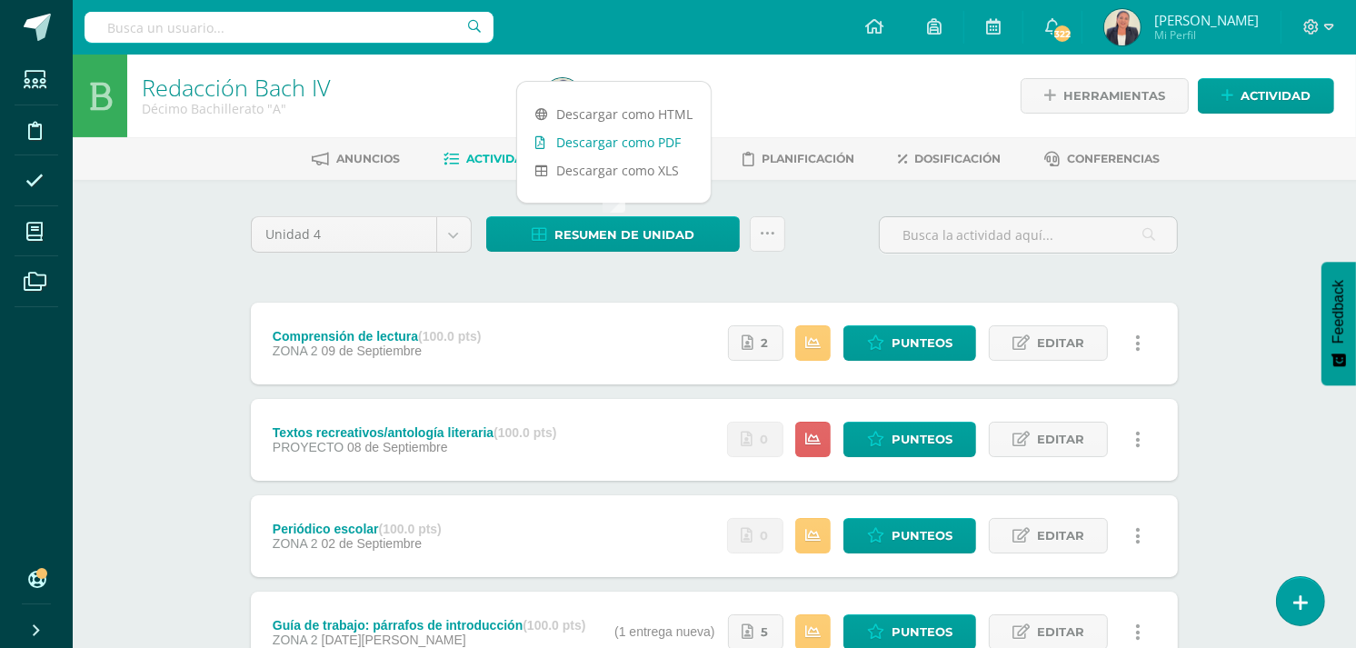
click at [665, 147] on link "Descargar como PDF" at bounding box center [614, 142] width 194 height 28
